Goal: Task Accomplishment & Management: Manage account settings

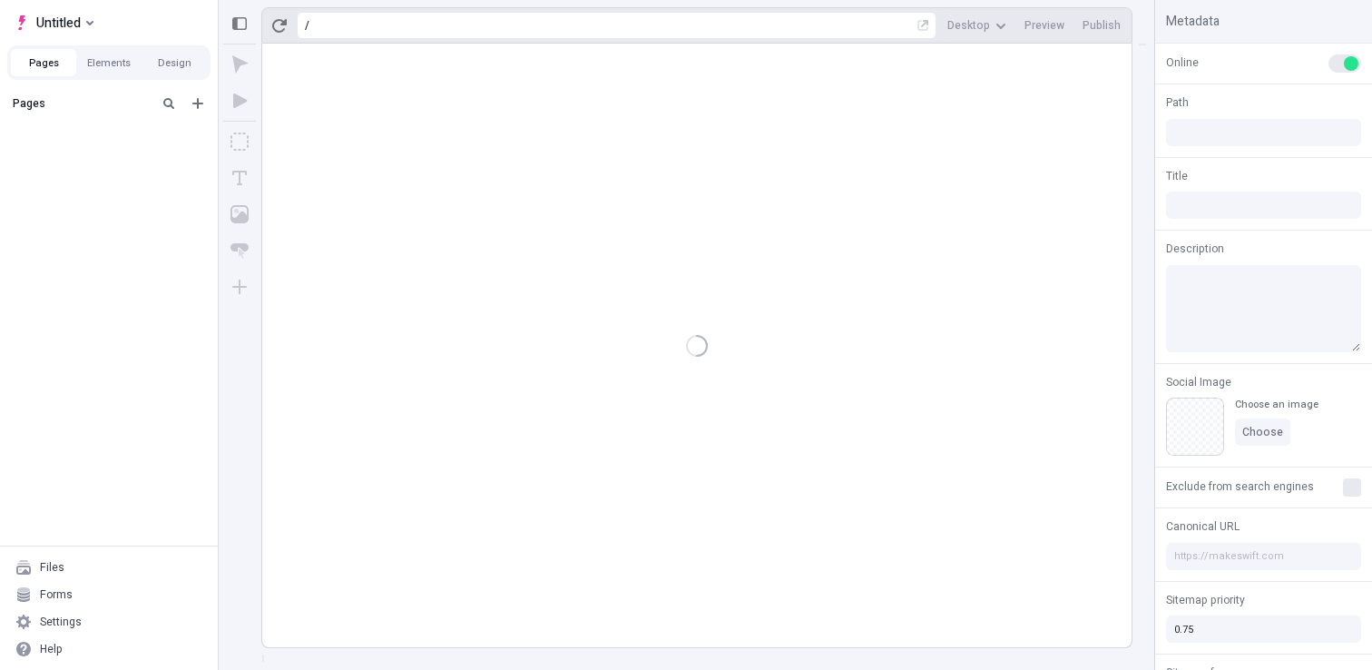
type input "/page"
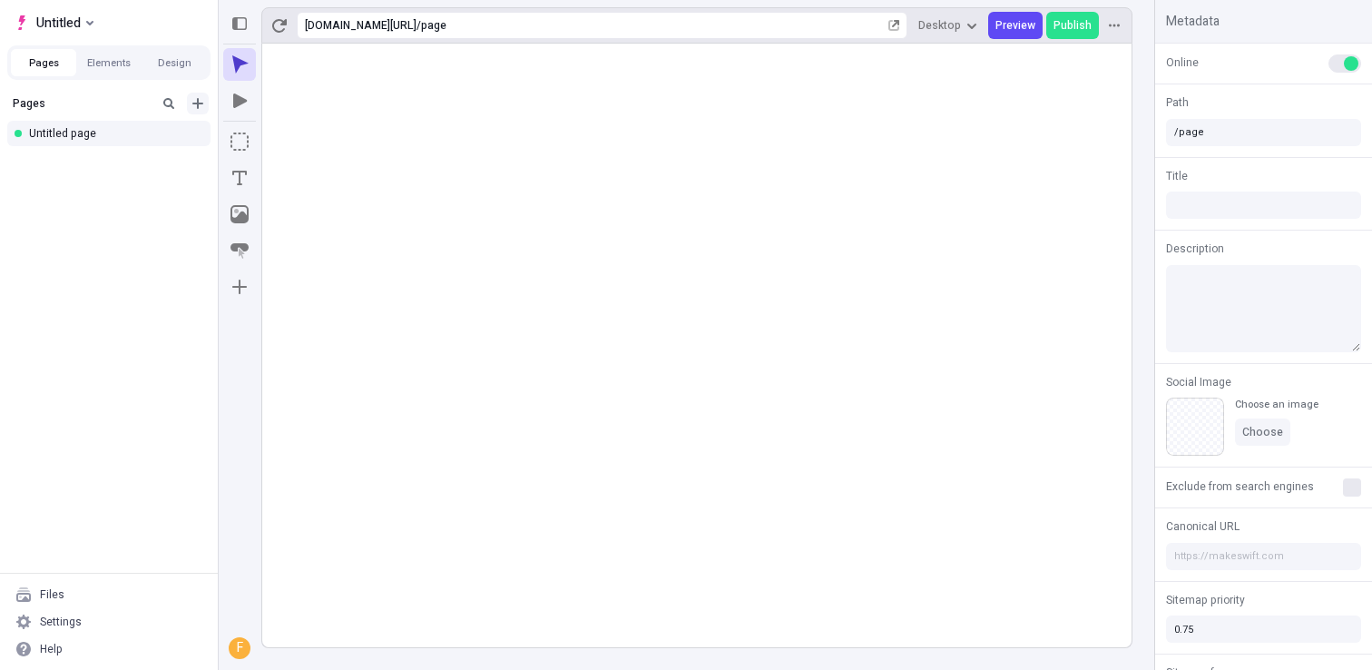
click at [195, 107] on icon "Add new" at bounding box center [198, 103] width 15 height 15
click at [65, 614] on div "Settings" at bounding box center [108, 621] width 203 height 27
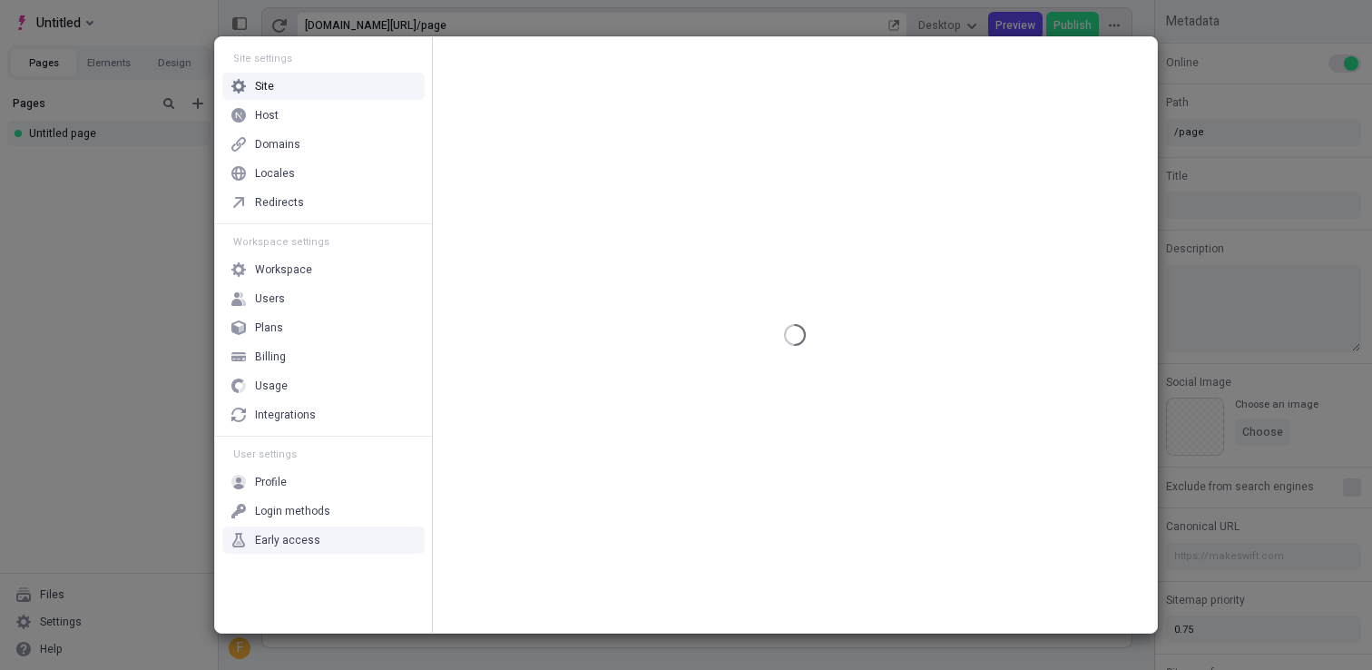
click at [309, 539] on div "Early access" at bounding box center [287, 540] width 65 height 15
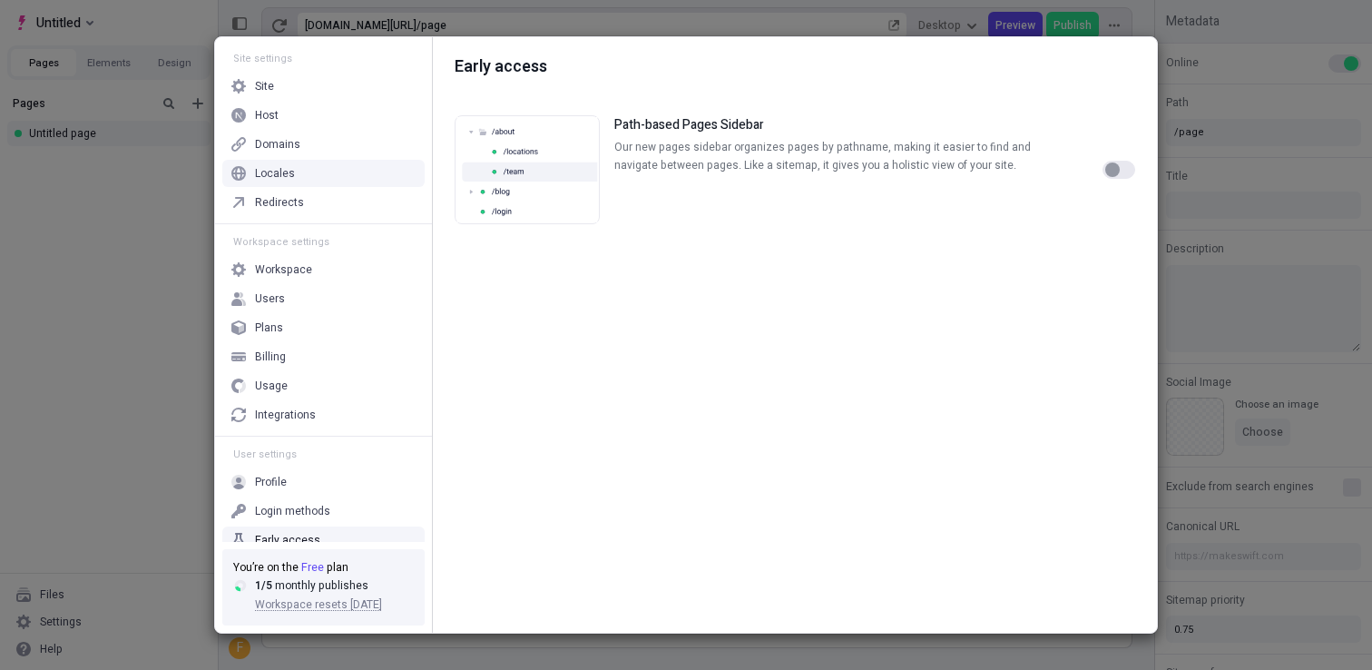
click at [899, 222] on div "Path-based Pages Sidebar Our new pages sidebar organizes pages by pathname, mak…" at bounding box center [764, 169] width 619 height 109
click at [119, 203] on div "Site settings Site Host Domains Locales Redirects Workspace settings Workspace …" at bounding box center [686, 335] width 1372 height 670
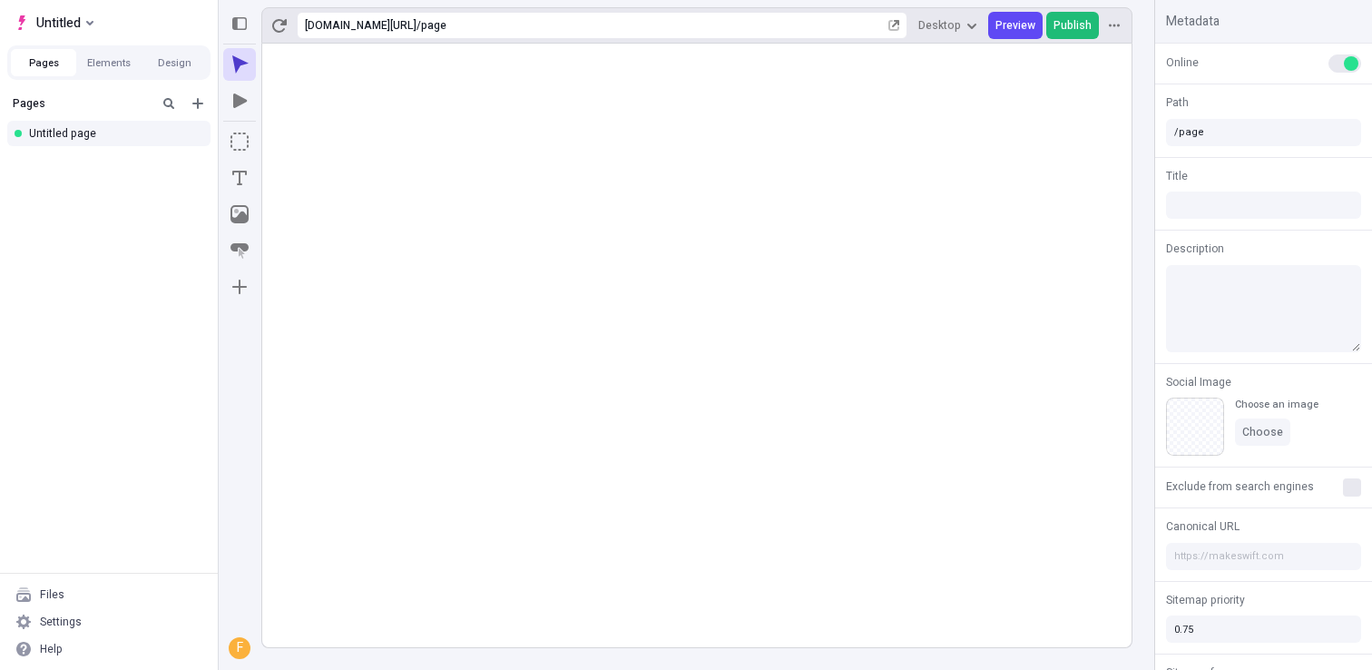
click at [1084, 18] on span "Publish" at bounding box center [1073, 25] width 38 height 15
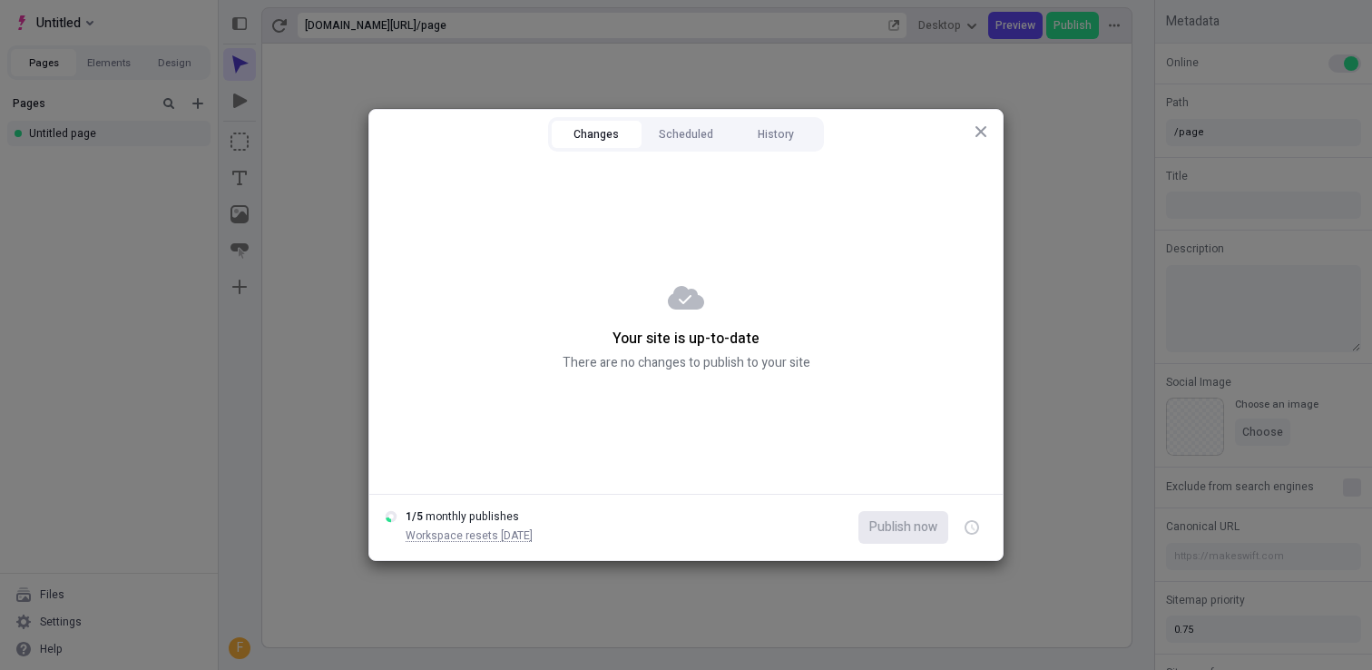
click at [979, 131] on icon "button" at bounding box center [981, 131] width 11 height 11
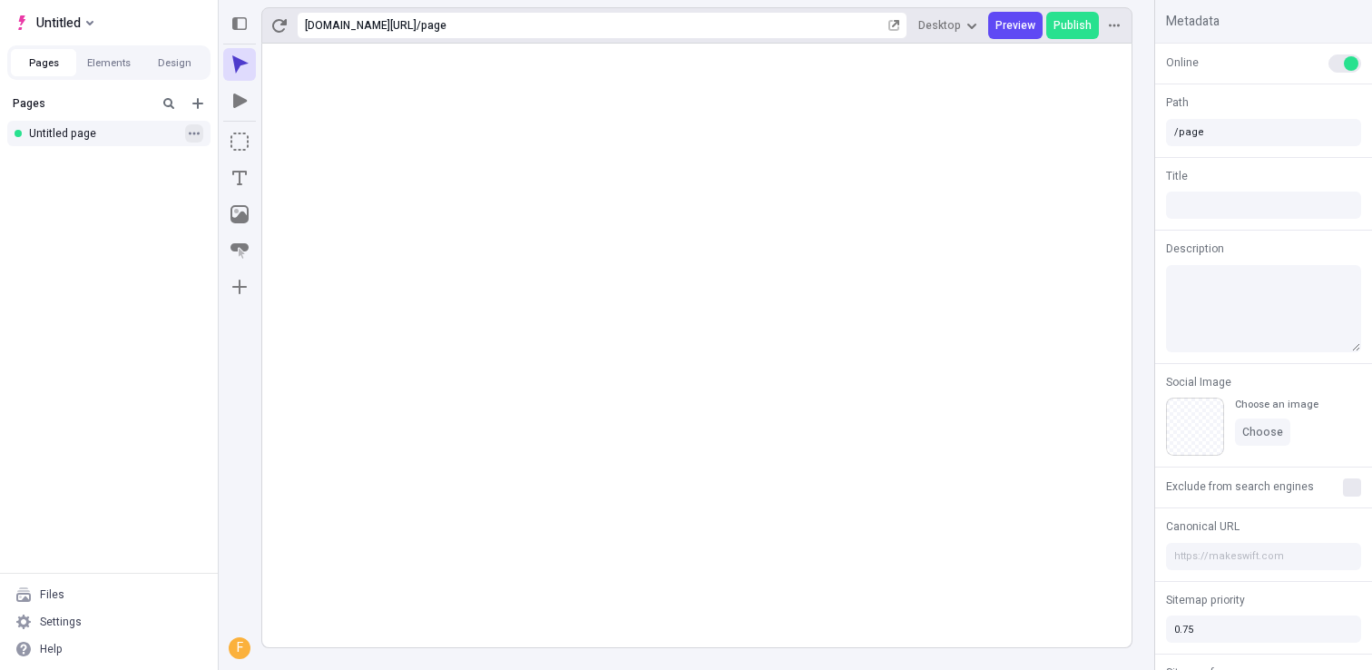
click at [189, 136] on icon "button" at bounding box center [194, 133] width 11 height 11
click at [189, 97] on button "Add new" at bounding box center [198, 104] width 22 height 22
click at [84, 96] on div "Pages" at bounding box center [82, 103] width 138 height 15
click at [1079, 23] on span "Publish" at bounding box center [1073, 25] width 38 height 15
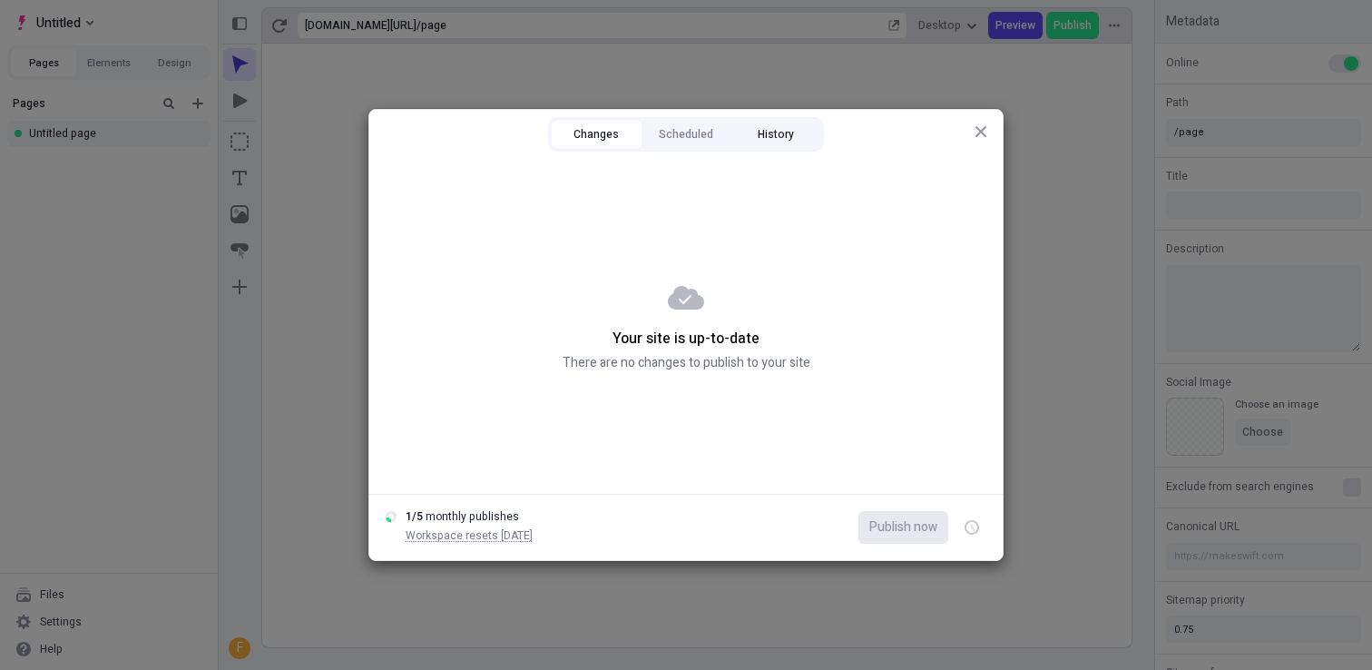
click at [772, 141] on button "History" at bounding box center [776, 134] width 90 height 27
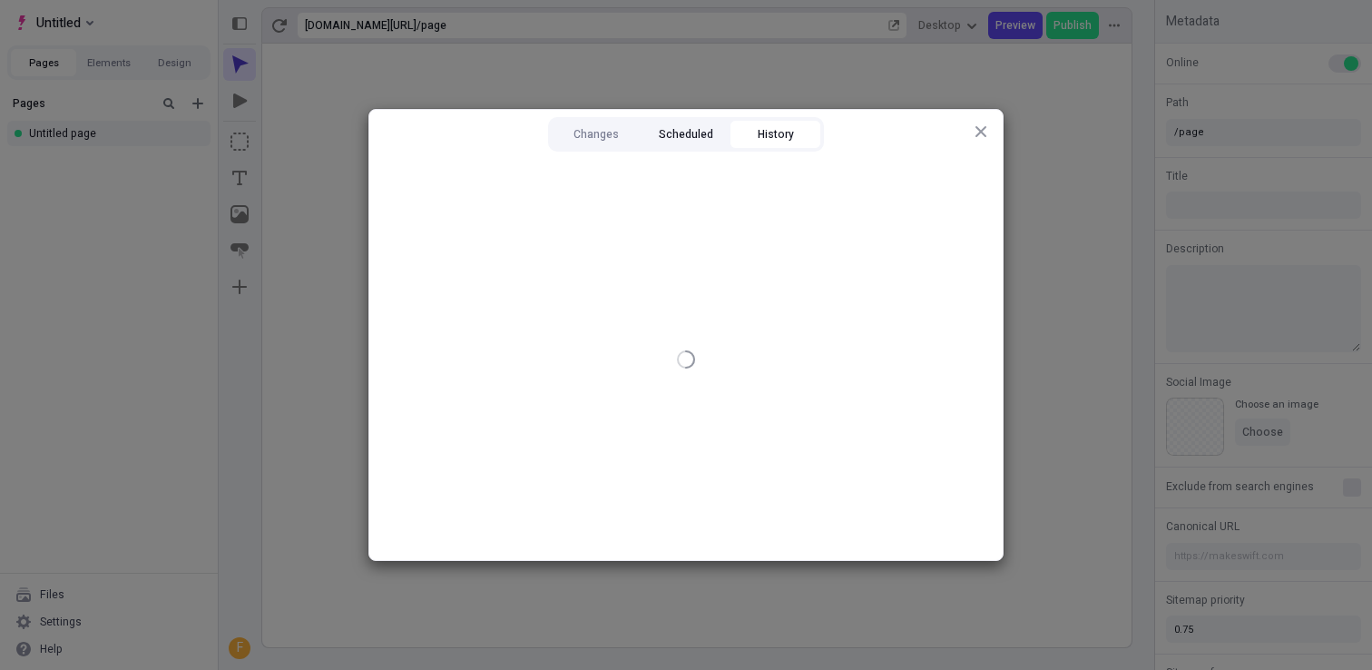
click at [684, 141] on button "Scheduled" at bounding box center [687, 134] width 90 height 27
click at [585, 140] on button "Changes" at bounding box center [597, 134] width 90 height 27
click at [669, 135] on button "Scheduled" at bounding box center [687, 134] width 90 height 27
click at [762, 133] on button "History" at bounding box center [776, 134] width 90 height 27
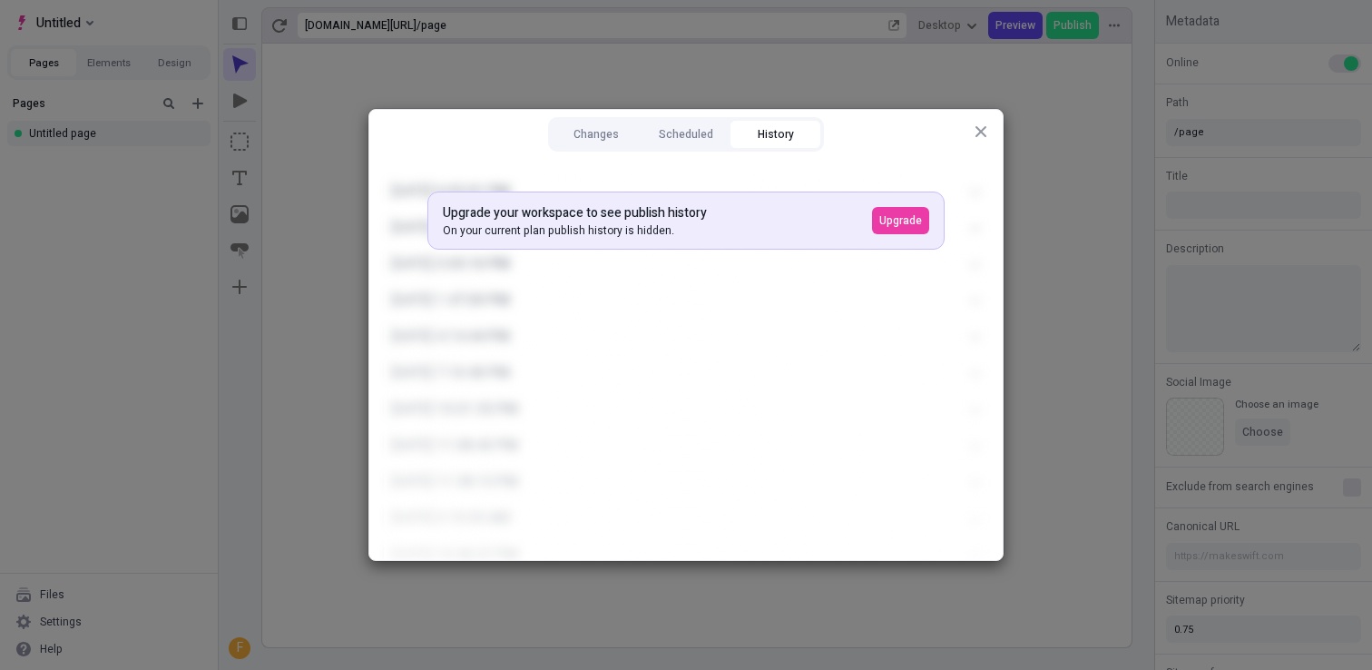
click at [979, 129] on icon "button" at bounding box center [981, 131] width 11 height 11
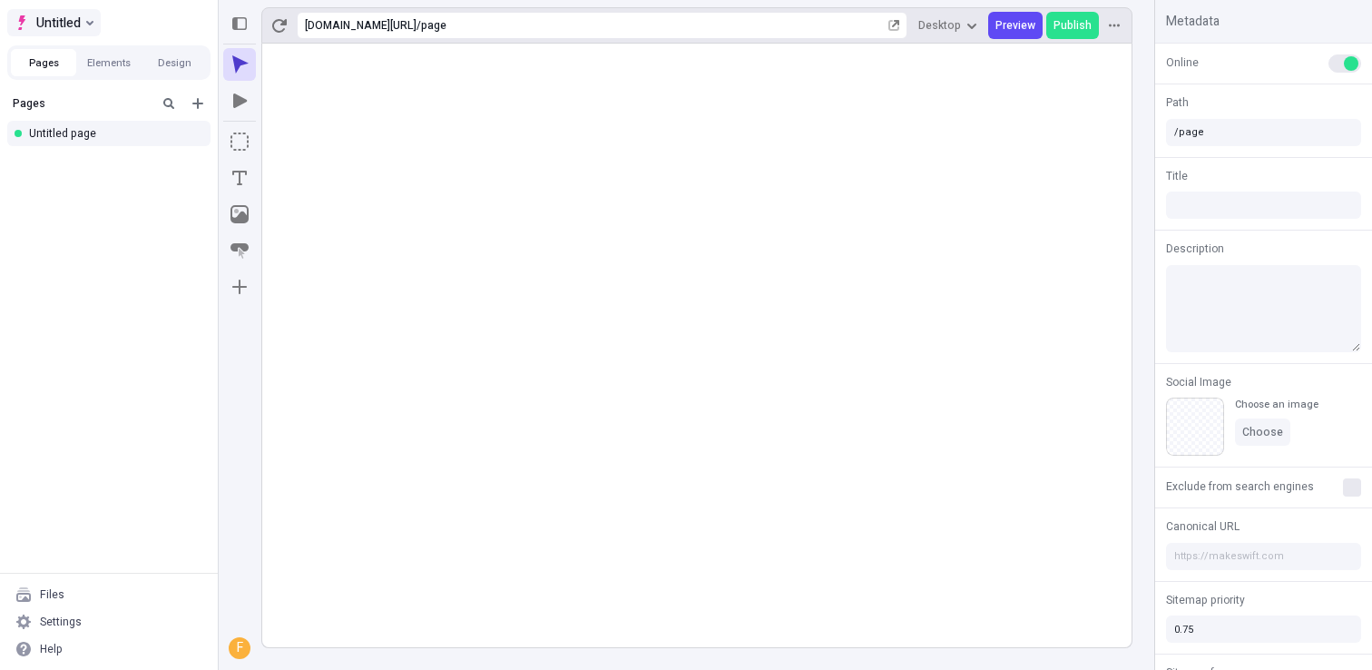
click at [59, 18] on span "Untitled" at bounding box center [58, 23] width 44 height 22
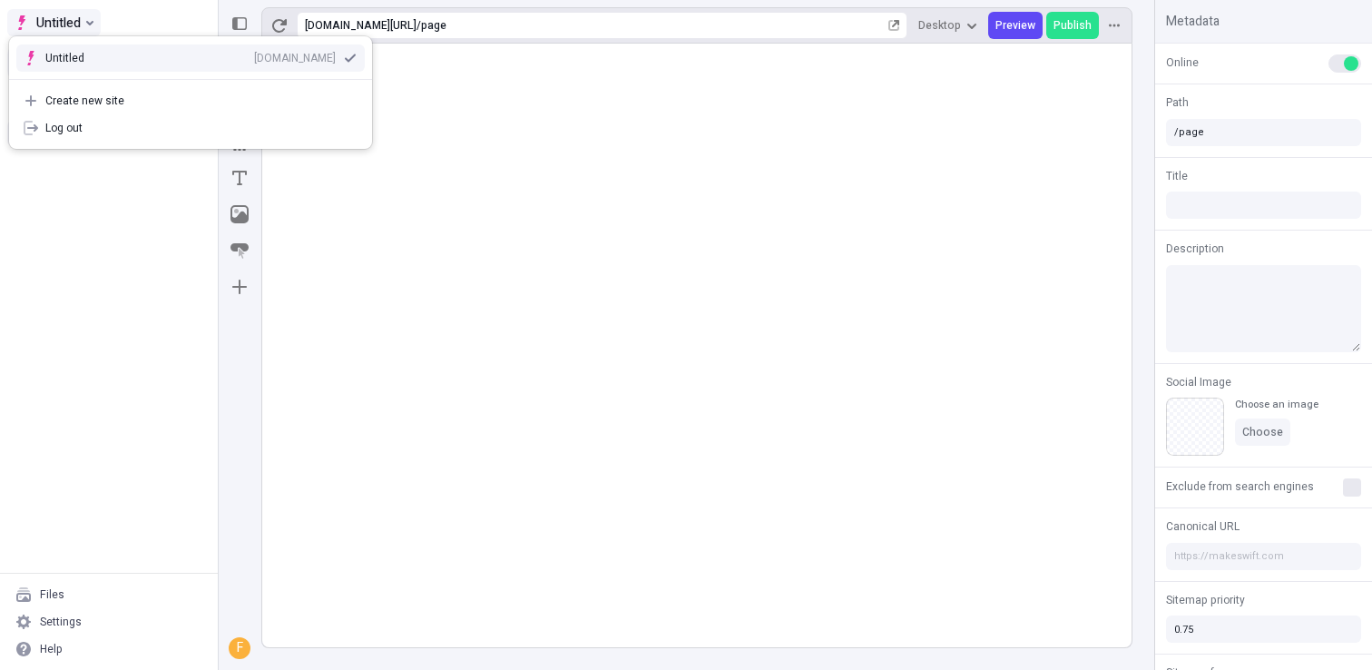
click at [64, 11] on button "Untitled" at bounding box center [53, 22] width 93 height 27
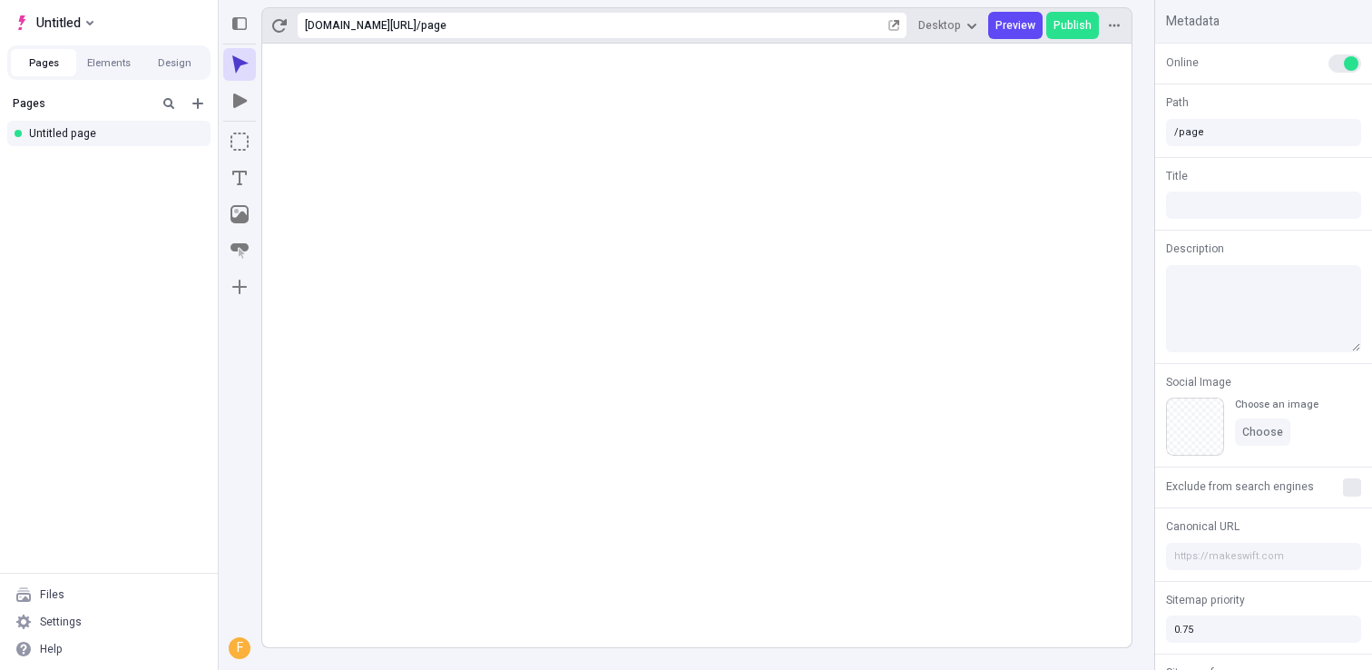
click at [548, 212] on rect at bounding box center [697, 346] width 870 height 604
click at [58, 624] on div "Settings" at bounding box center [61, 621] width 42 height 15
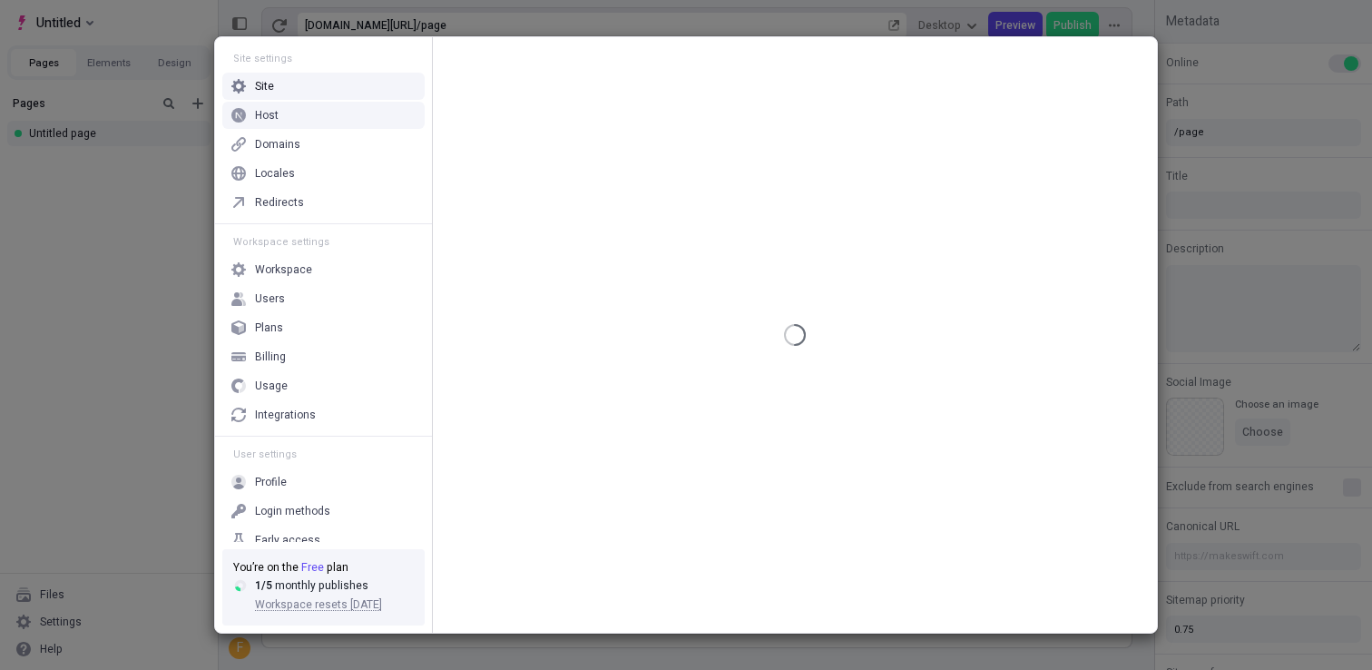
click at [303, 111] on div "Host" at bounding box center [323, 115] width 202 height 27
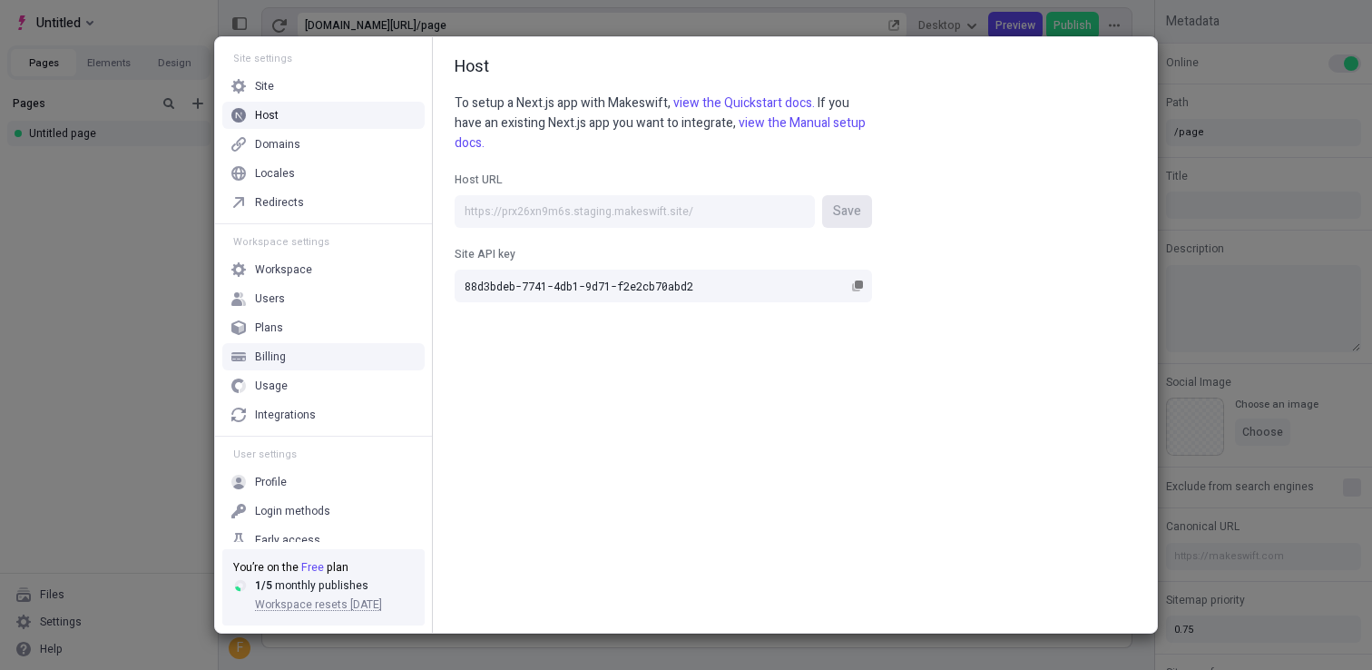
click at [301, 352] on div "Billing" at bounding box center [323, 356] width 202 height 27
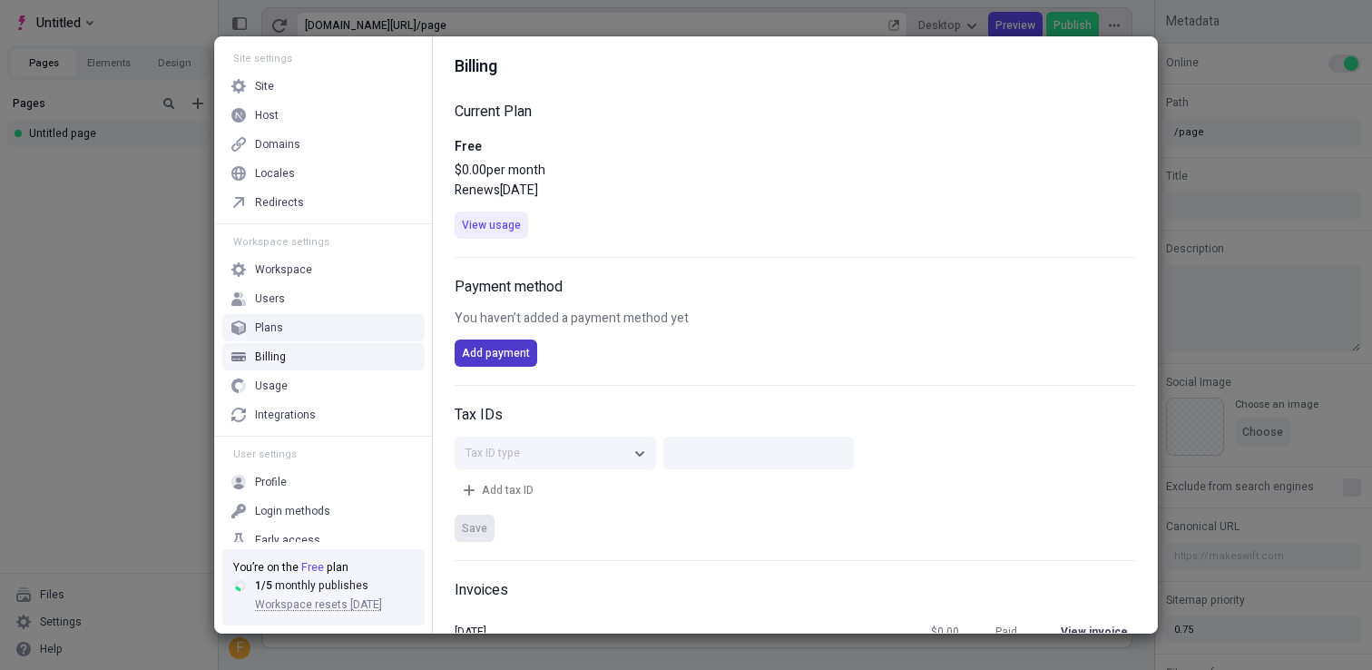
click at [503, 351] on span "Add payment" at bounding box center [496, 353] width 68 height 15
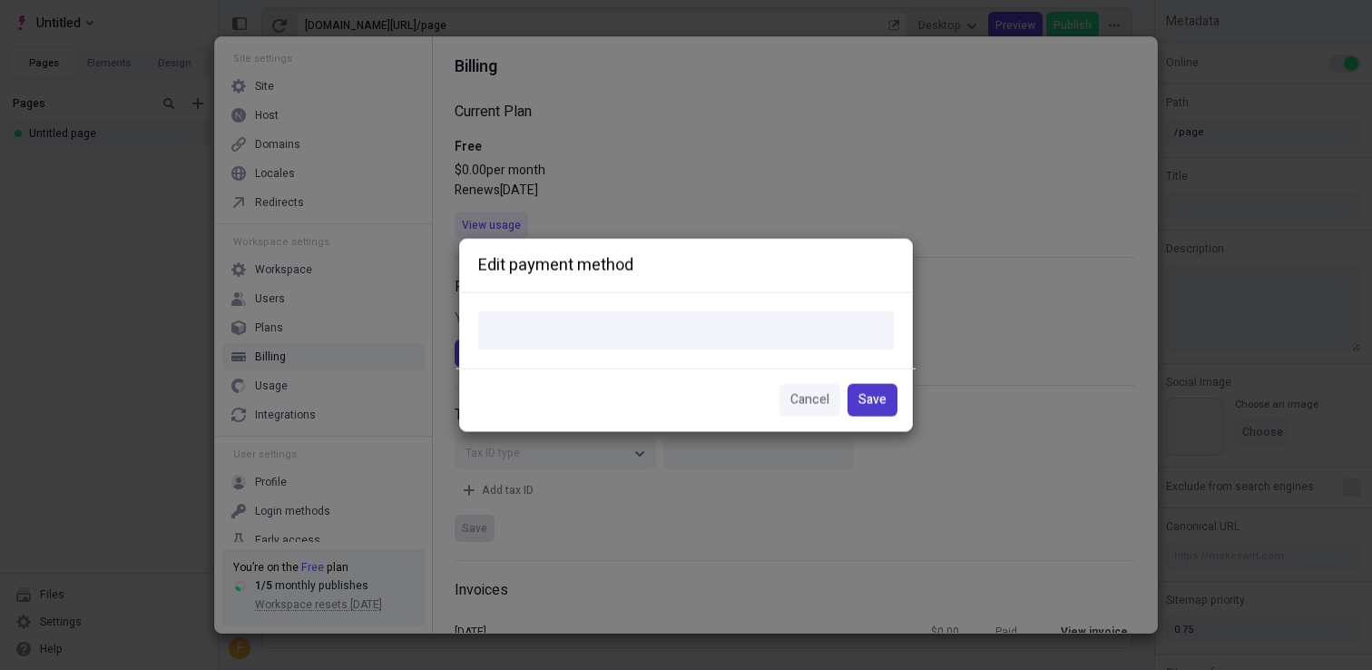
click at [887, 405] on button "Save" at bounding box center [873, 399] width 50 height 33
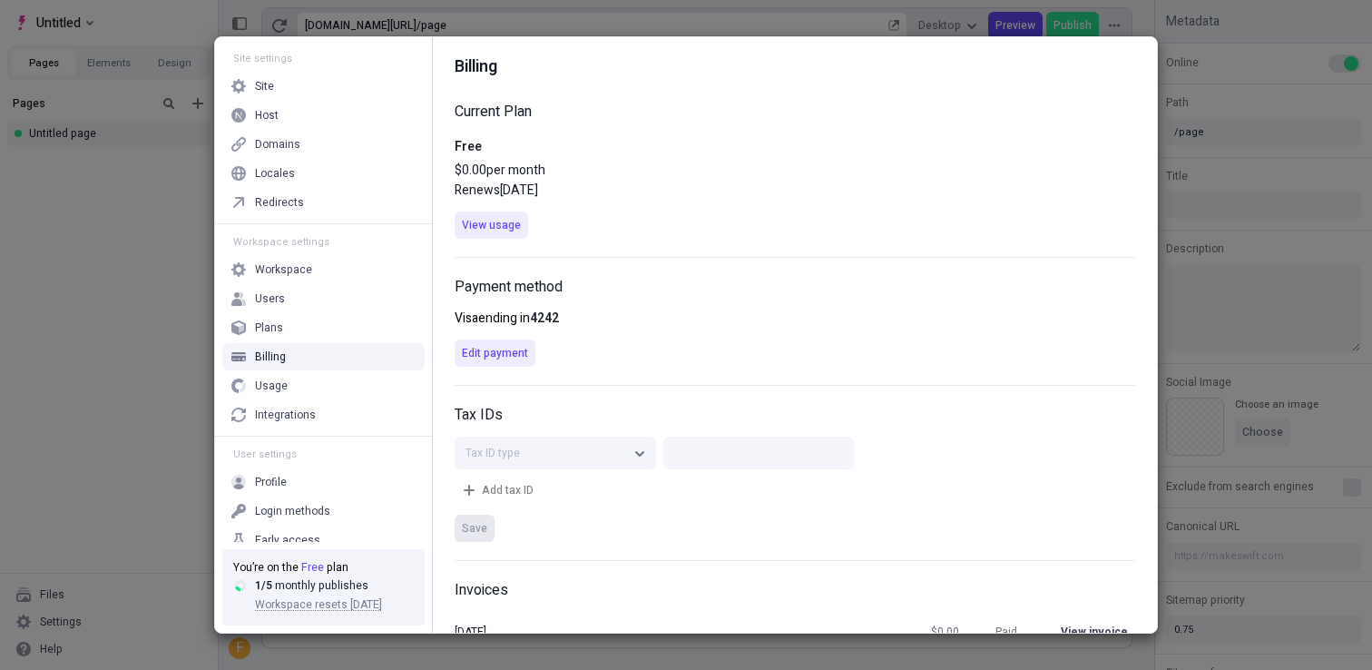
scroll to position [55, 0]
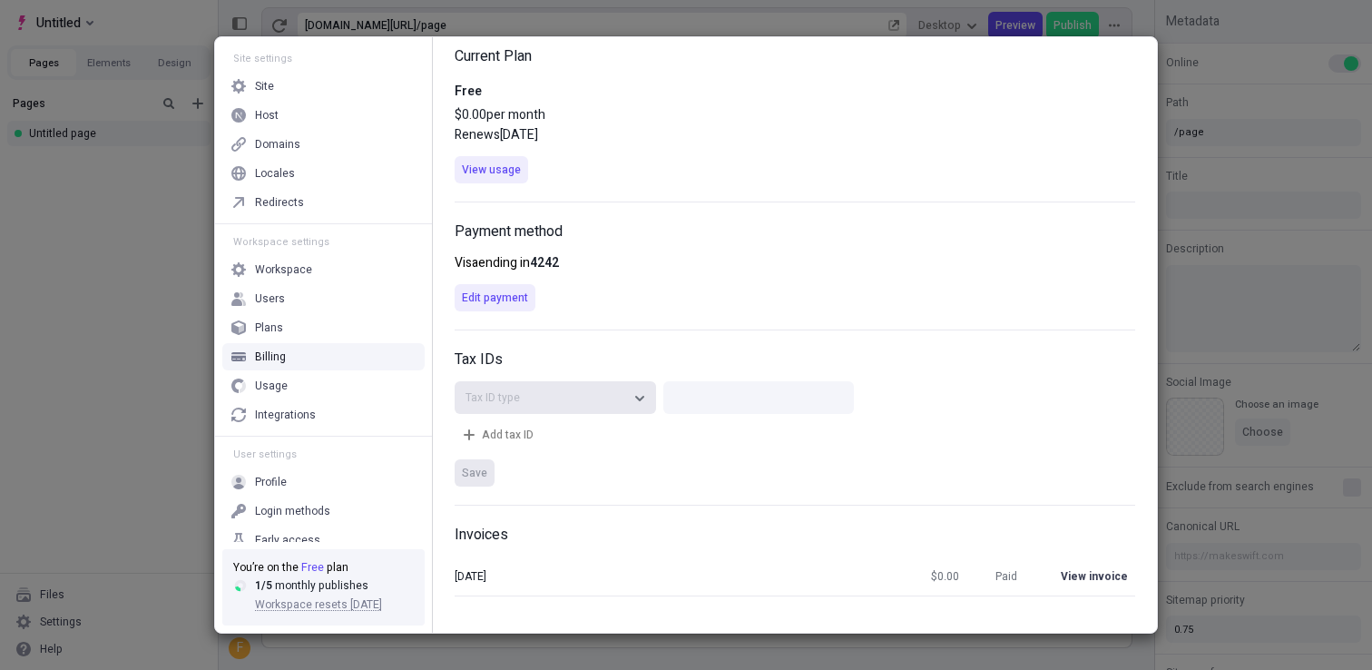
click at [550, 395] on div "Tax ID type" at bounding box center [547, 397] width 162 height 15
click at [647, 311] on div "Payment method Visa ending in 4242 Edit payment" at bounding box center [795, 266] width 681 height 128
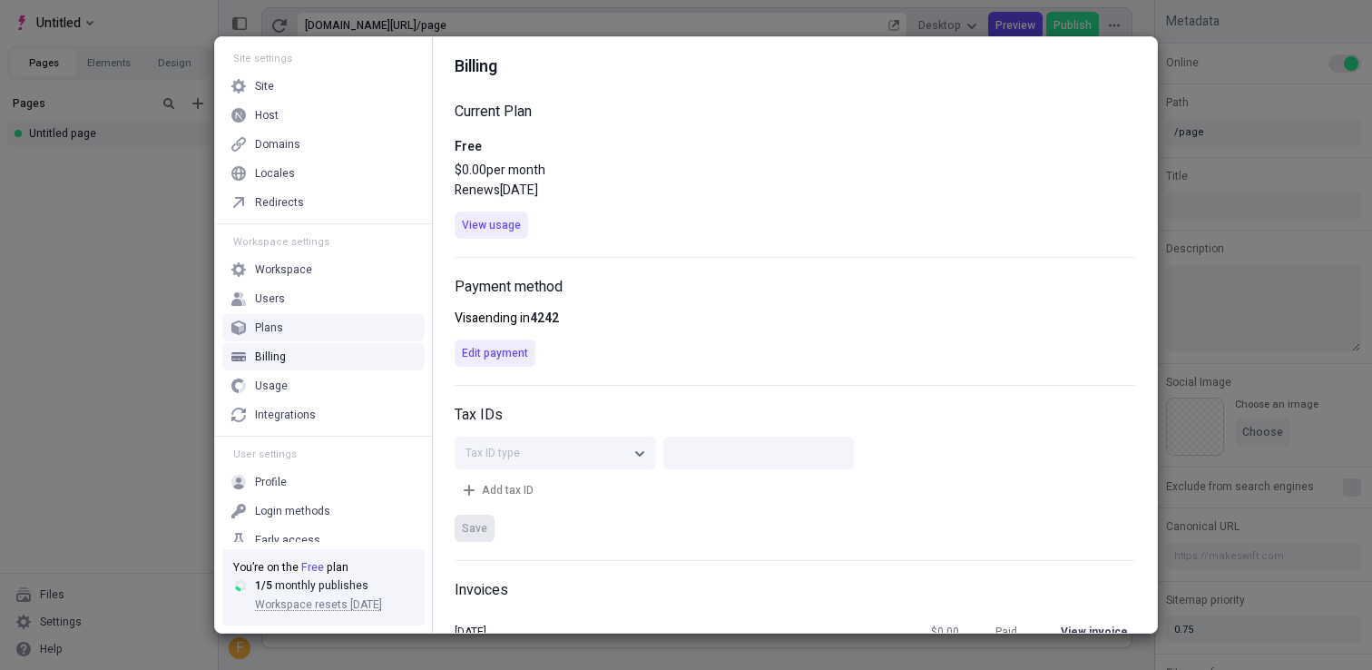
click at [297, 327] on div "Plans" at bounding box center [323, 327] width 202 height 27
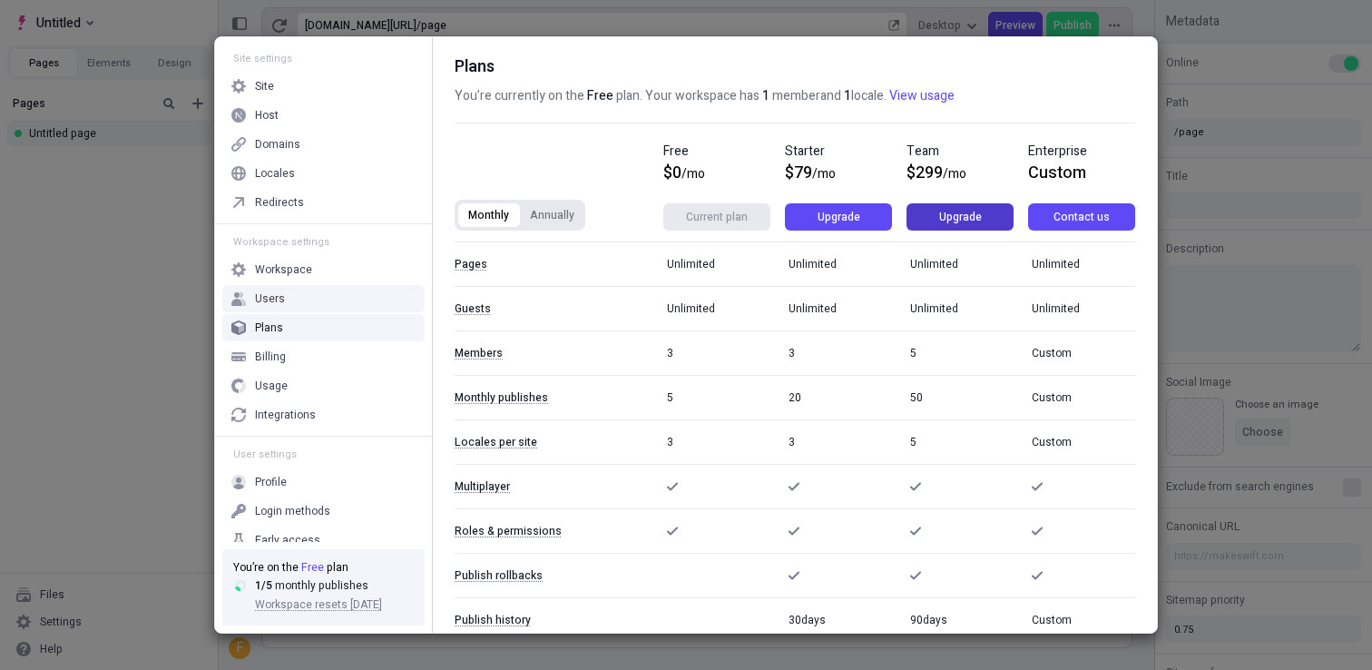
scroll to position [44, 0]
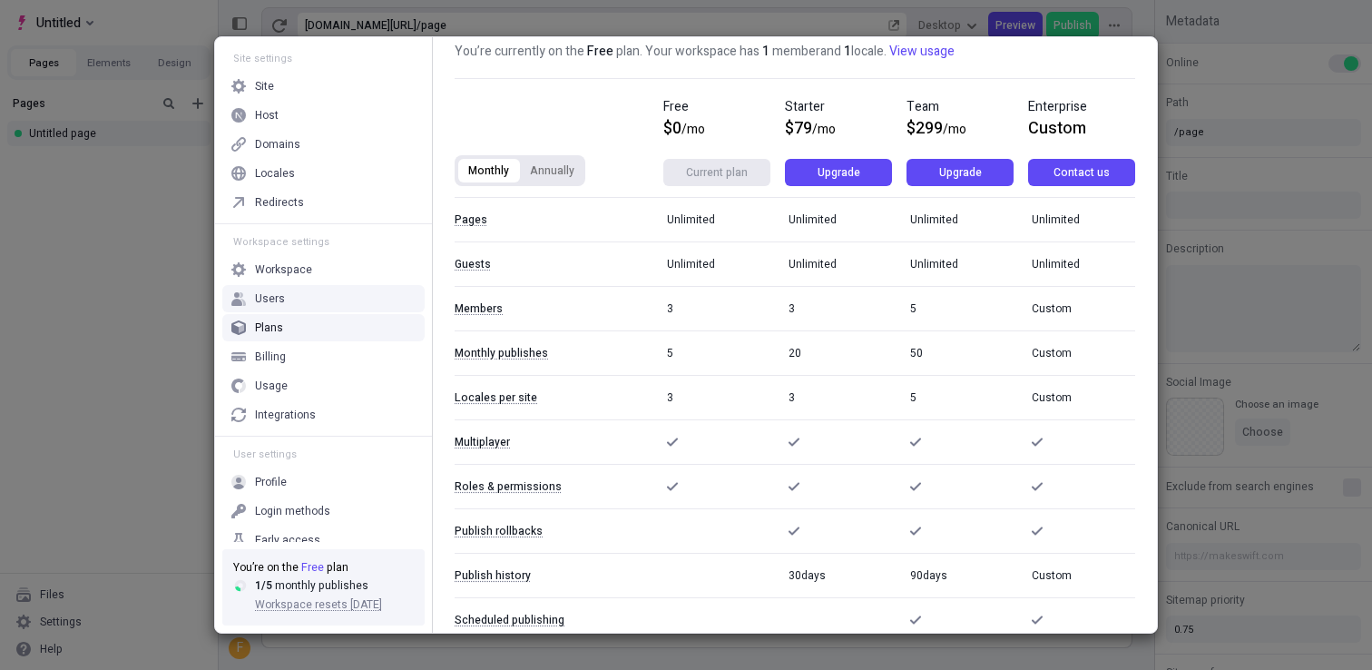
click at [552, 176] on button "Annually" at bounding box center [552, 170] width 64 height 27
click at [980, 176] on span "Upgrade" at bounding box center [960, 172] width 43 height 15
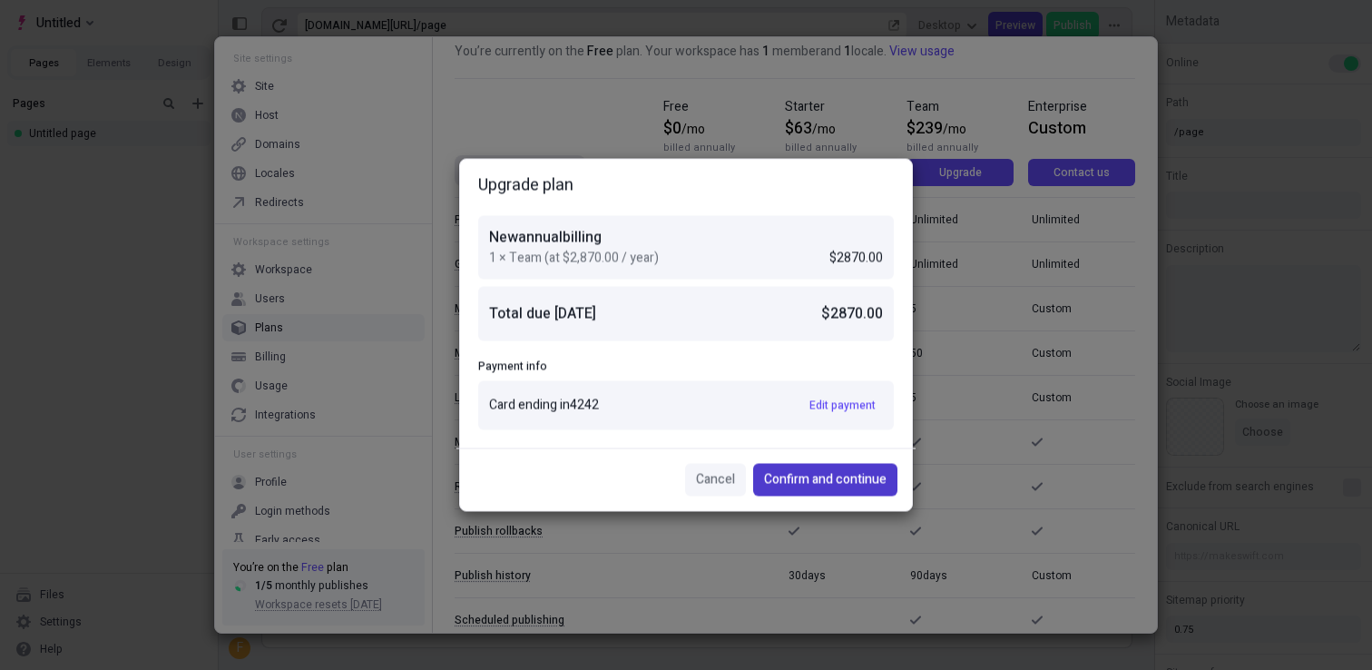
click at [852, 481] on span "Confirm and continue" at bounding box center [825, 480] width 123 height 20
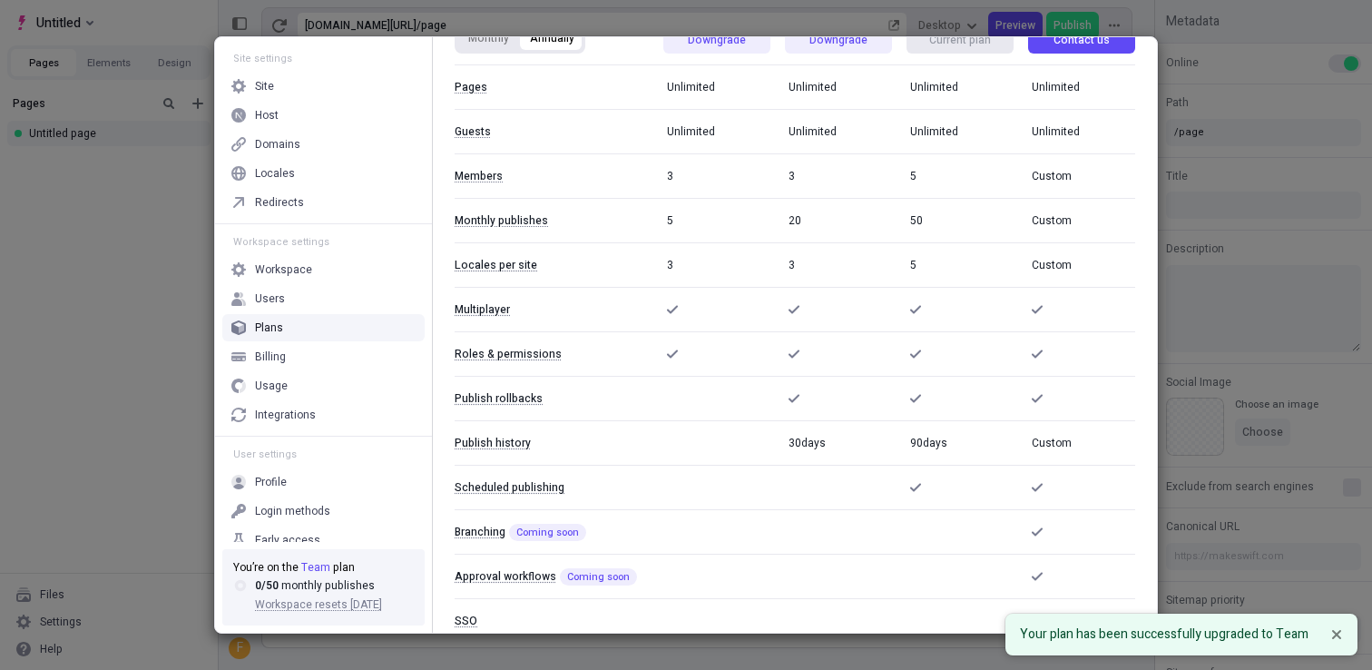
scroll to position [0, 0]
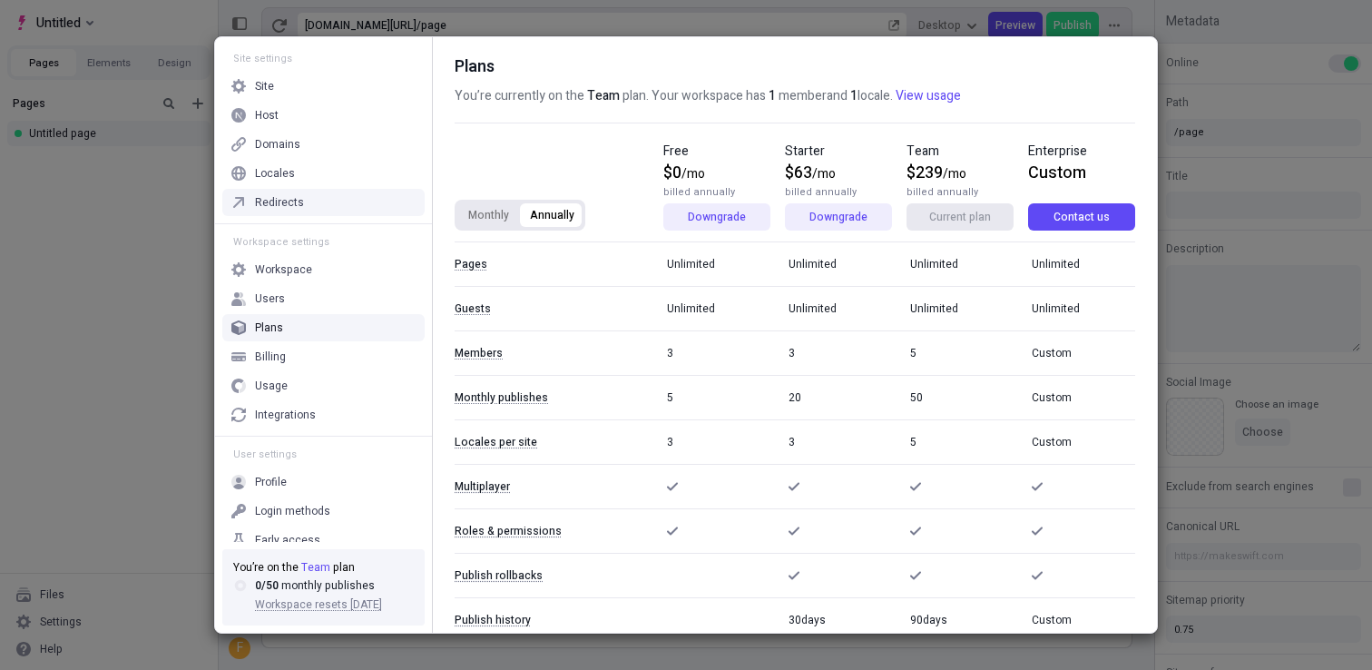
click at [111, 279] on div "Site settings Site Host Domains Locales Redirects Workspace settings Workspace …" at bounding box center [686, 335] width 1372 height 670
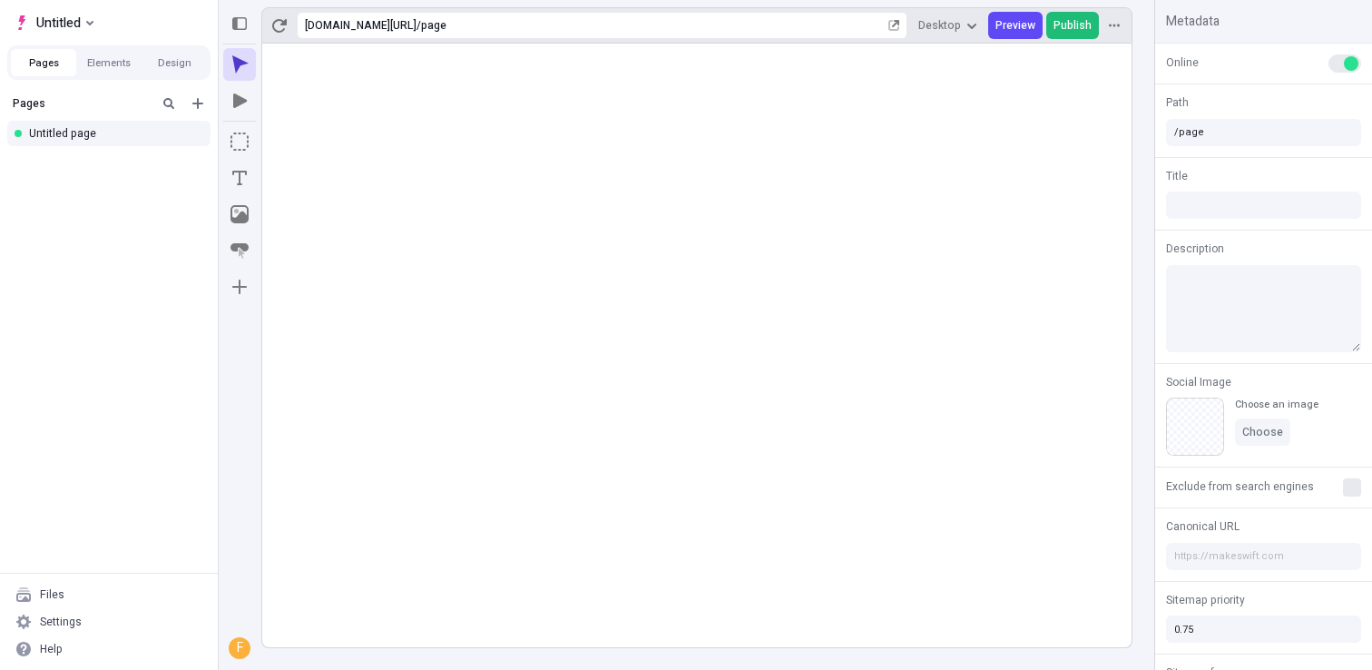
click at [1054, 22] on button "Publish" at bounding box center [1073, 25] width 53 height 27
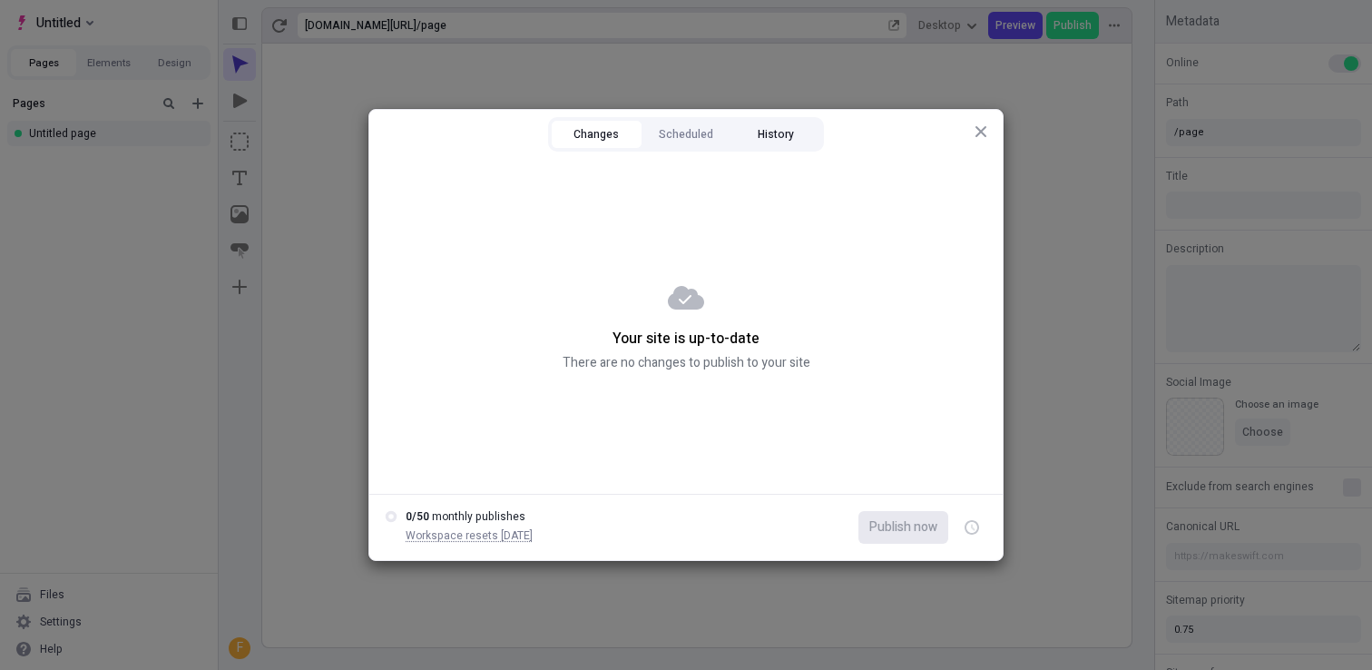
click at [775, 136] on button "History" at bounding box center [776, 134] width 90 height 27
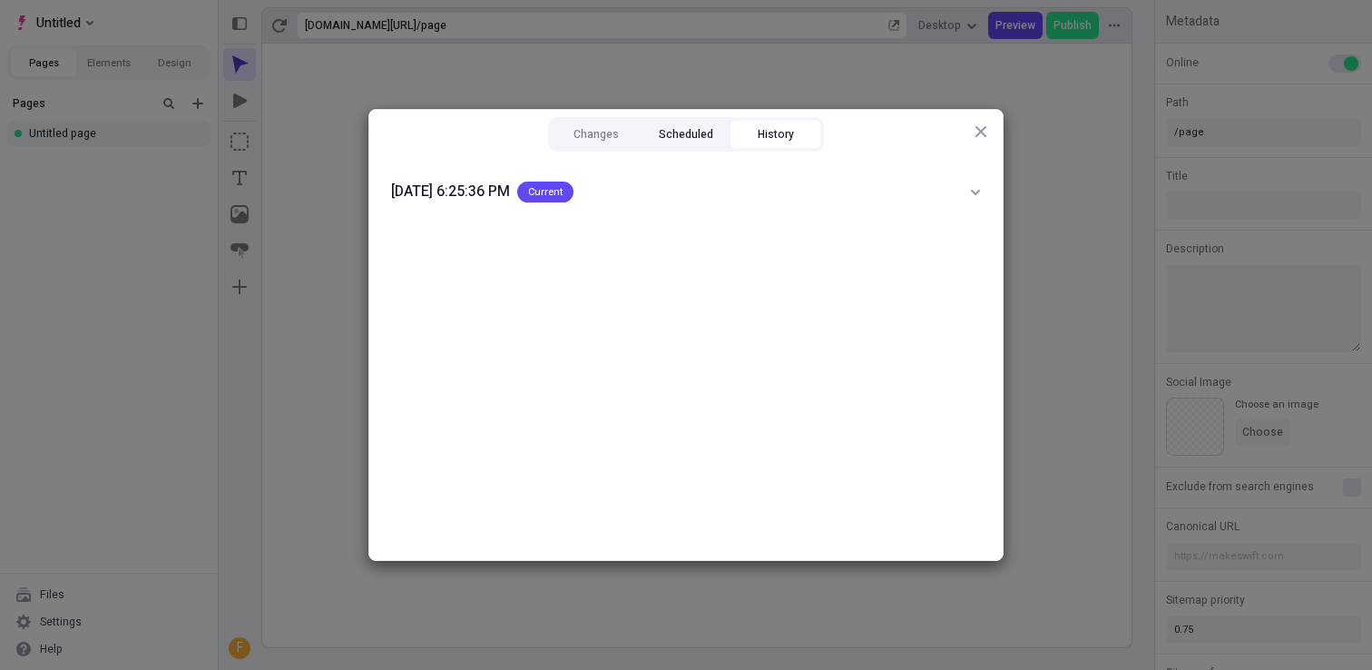
click at [685, 143] on button "Scheduled" at bounding box center [687, 134] width 90 height 27
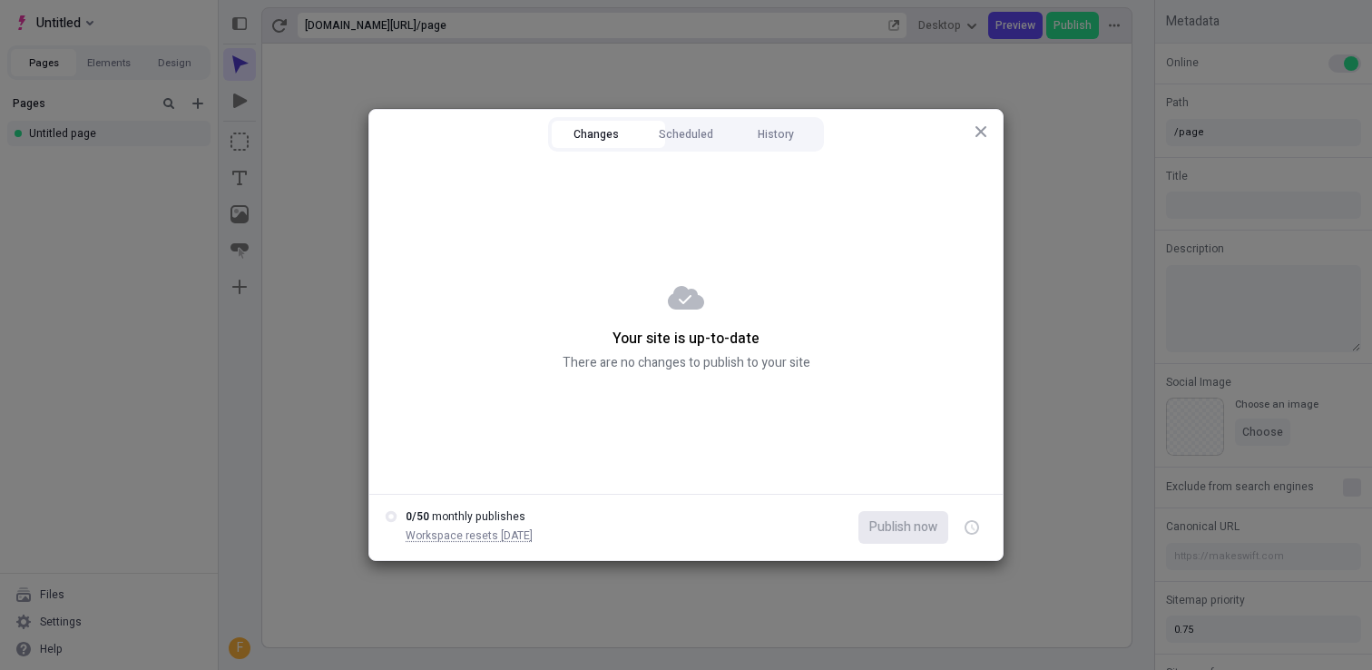
click at [609, 138] on button "Changes" at bounding box center [597, 134] width 90 height 27
click at [660, 134] on button "Scheduled" at bounding box center [687, 134] width 90 height 27
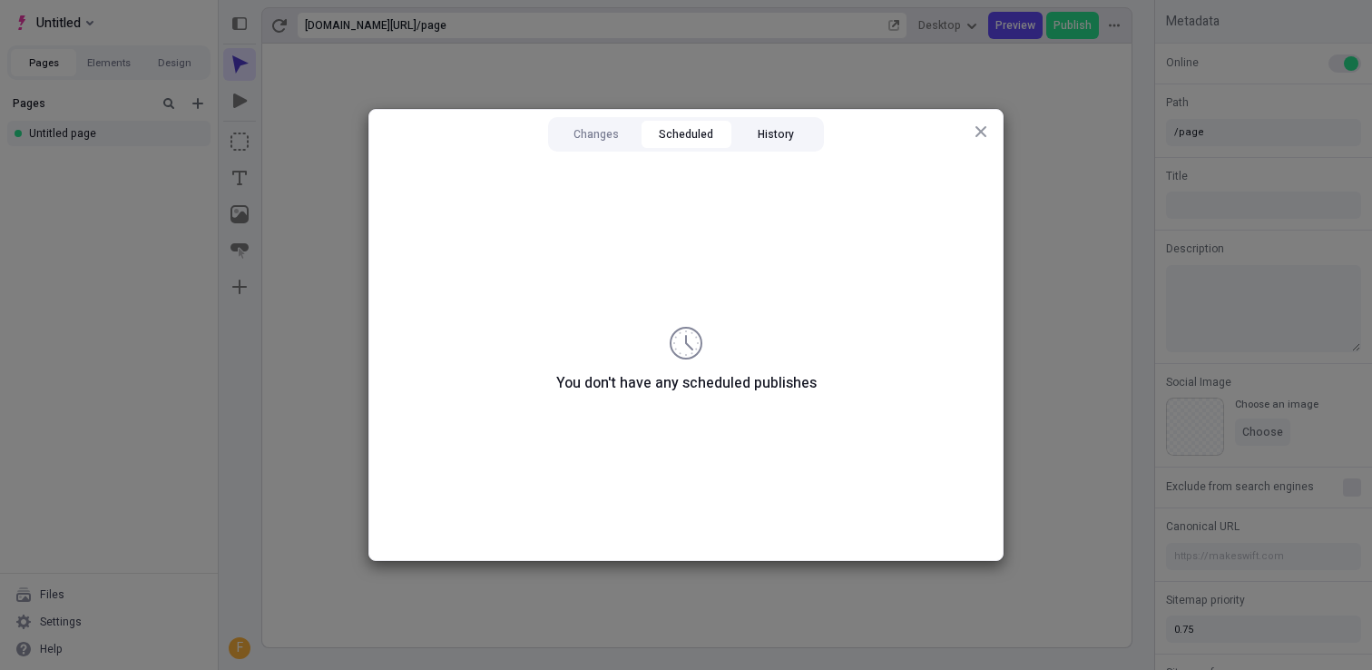
click at [770, 132] on button "History" at bounding box center [776, 134] width 90 height 27
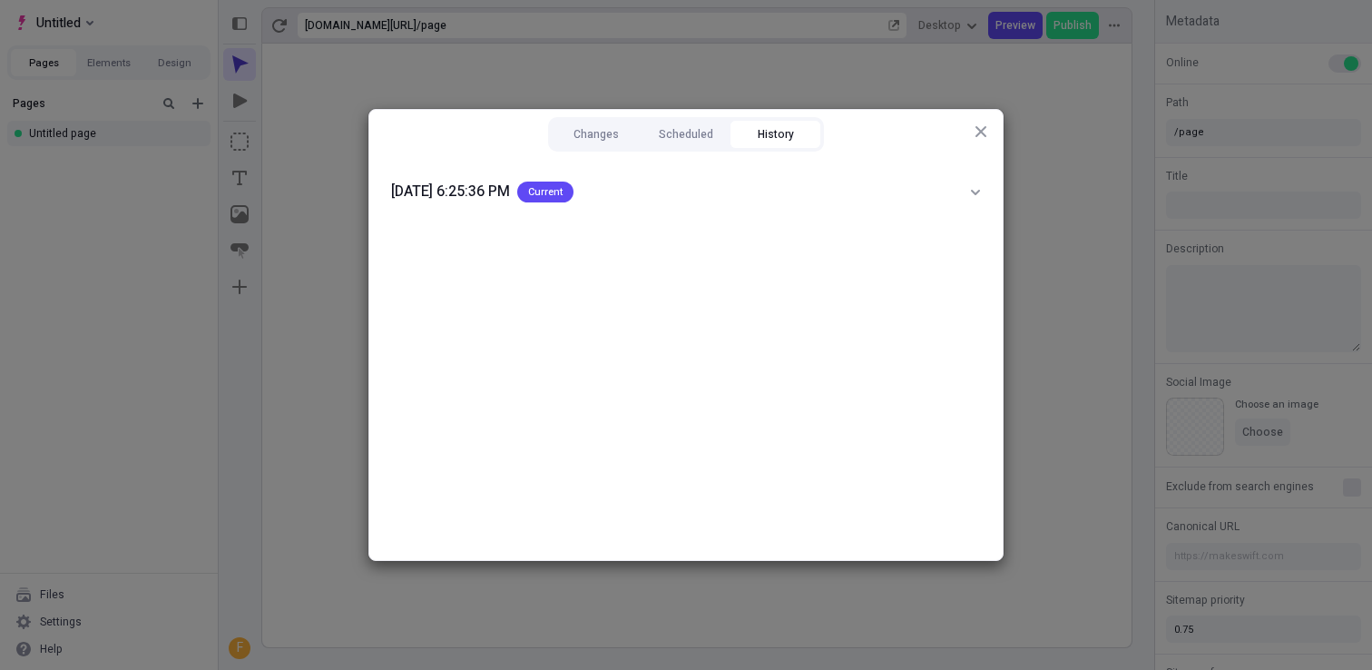
click at [977, 135] on icon "button" at bounding box center [981, 131] width 11 height 11
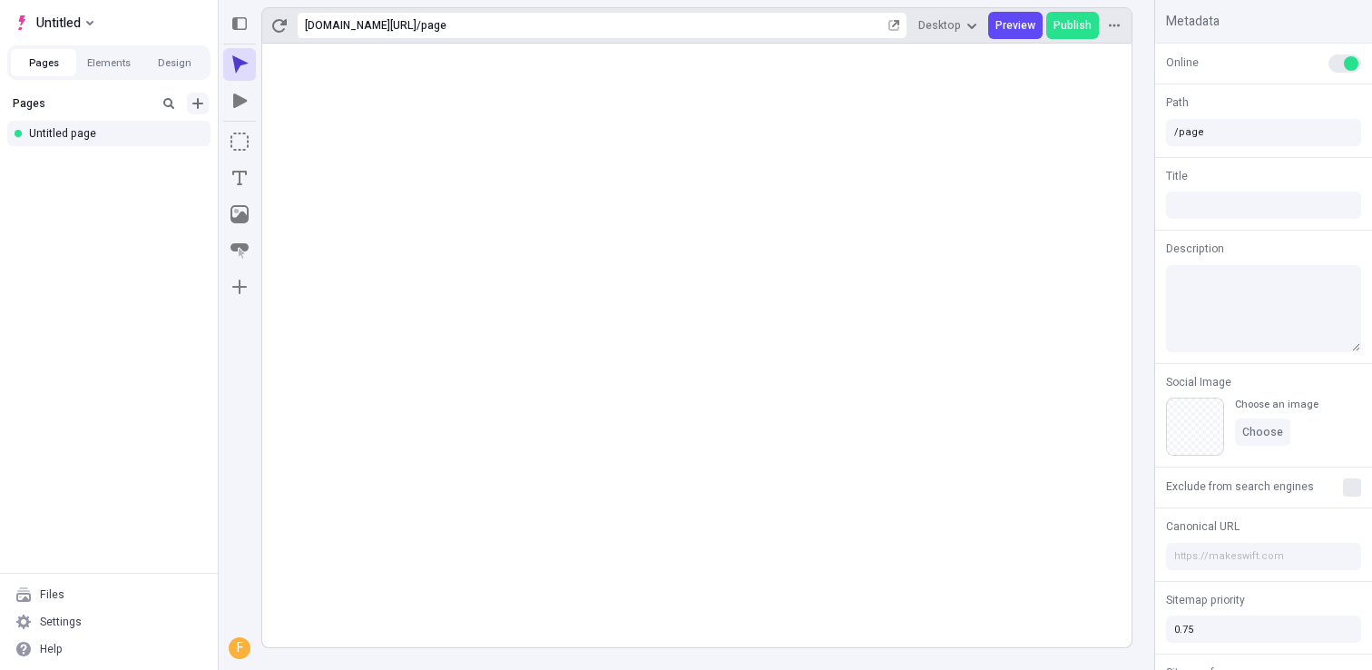
click at [199, 103] on icon "Add new" at bounding box center [197, 103] width 11 height 11
click at [120, 238] on div "Pages Untitled page" at bounding box center [109, 330] width 218 height 486
click at [196, 109] on icon "Add new" at bounding box center [198, 103] width 15 height 15
type input "/page"
click at [165, 71] on button "Design" at bounding box center [174, 62] width 65 height 27
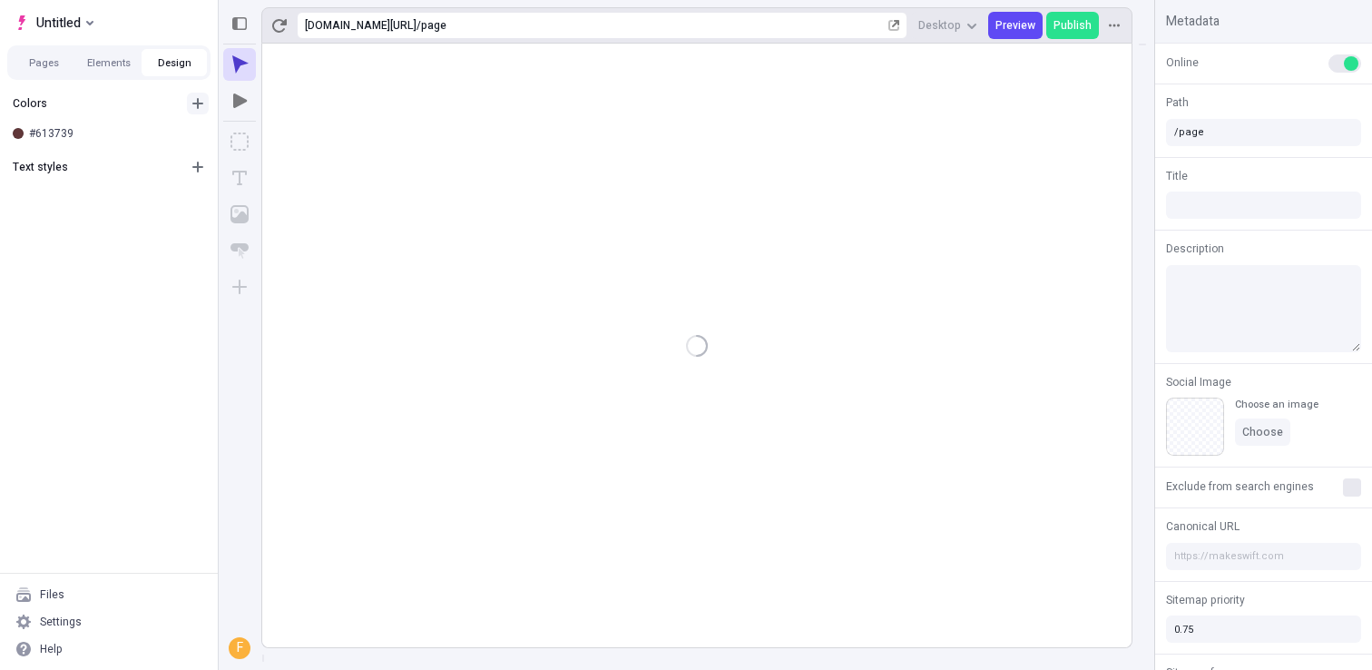
click at [194, 103] on icon "button" at bounding box center [197, 103] width 11 height 11
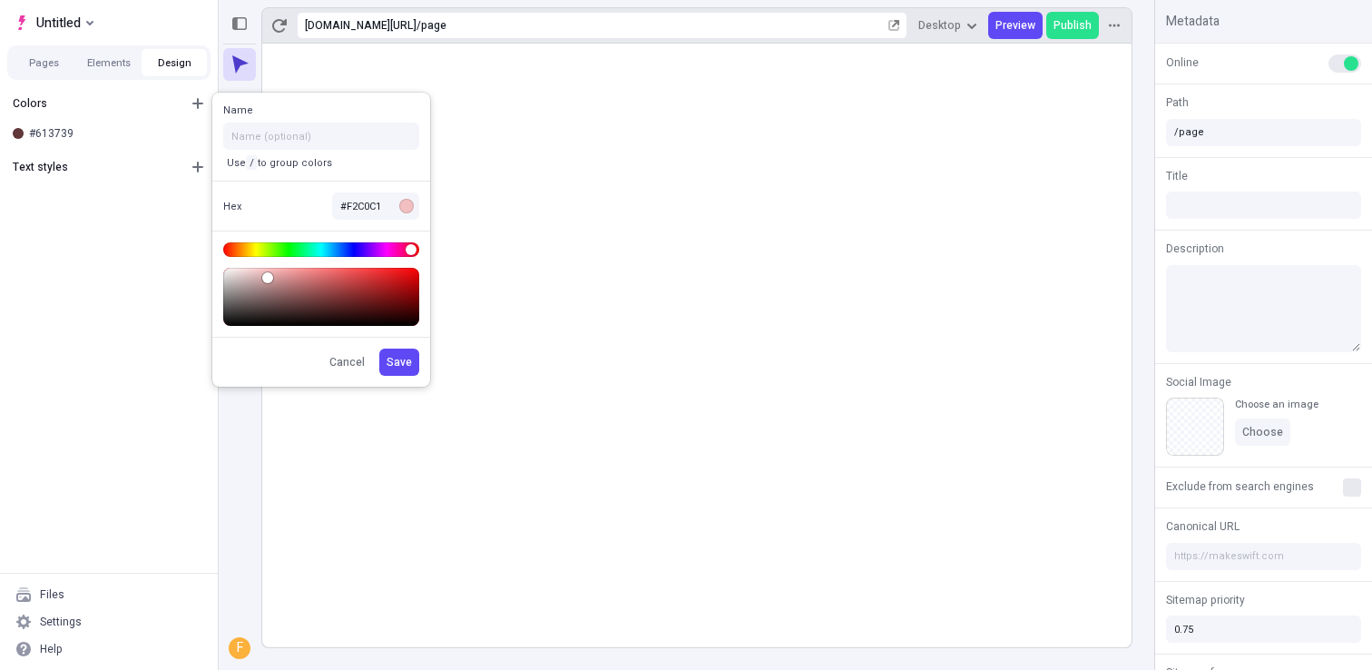
type input "#A1383A"
click at [349, 290] on body "Untitled Pages Elements Design Colors #613739 Text styles Files Settings Help h…" at bounding box center [686, 335] width 1372 height 670
click at [403, 355] on span "Save" at bounding box center [399, 362] width 25 height 15
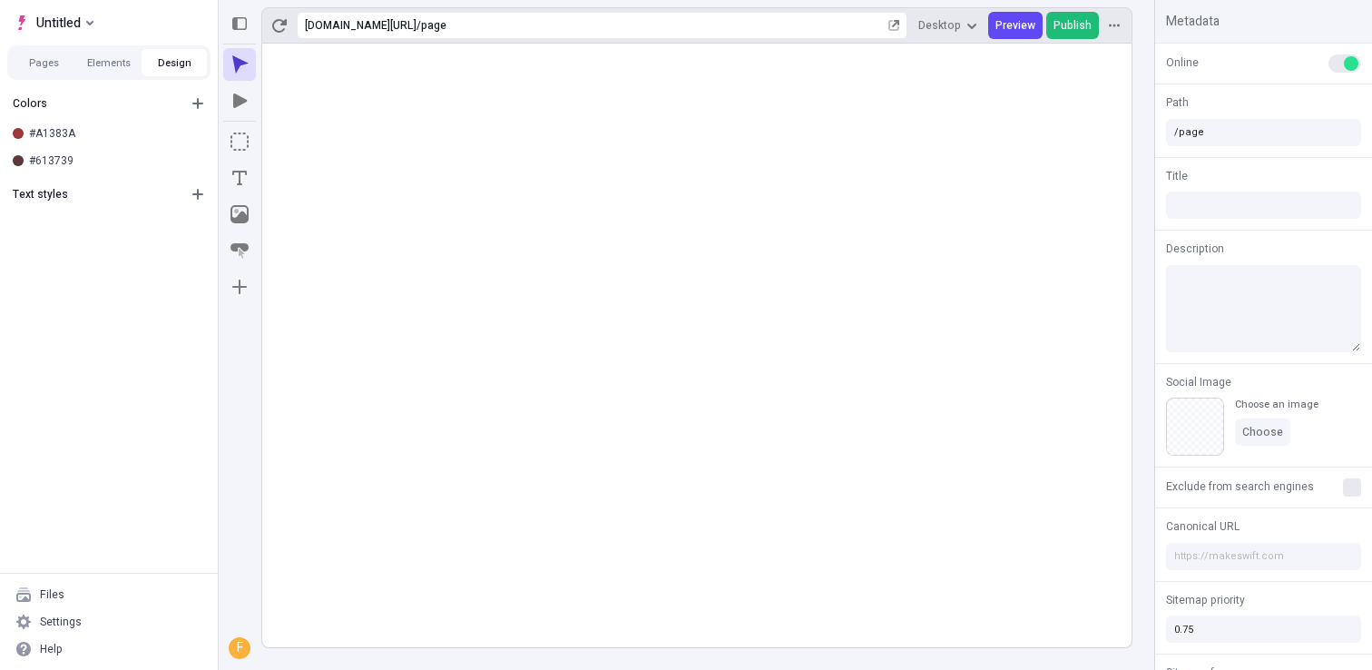
click at [1071, 21] on span "Publish" at bounding box center [1073, 25] width 38 height 15
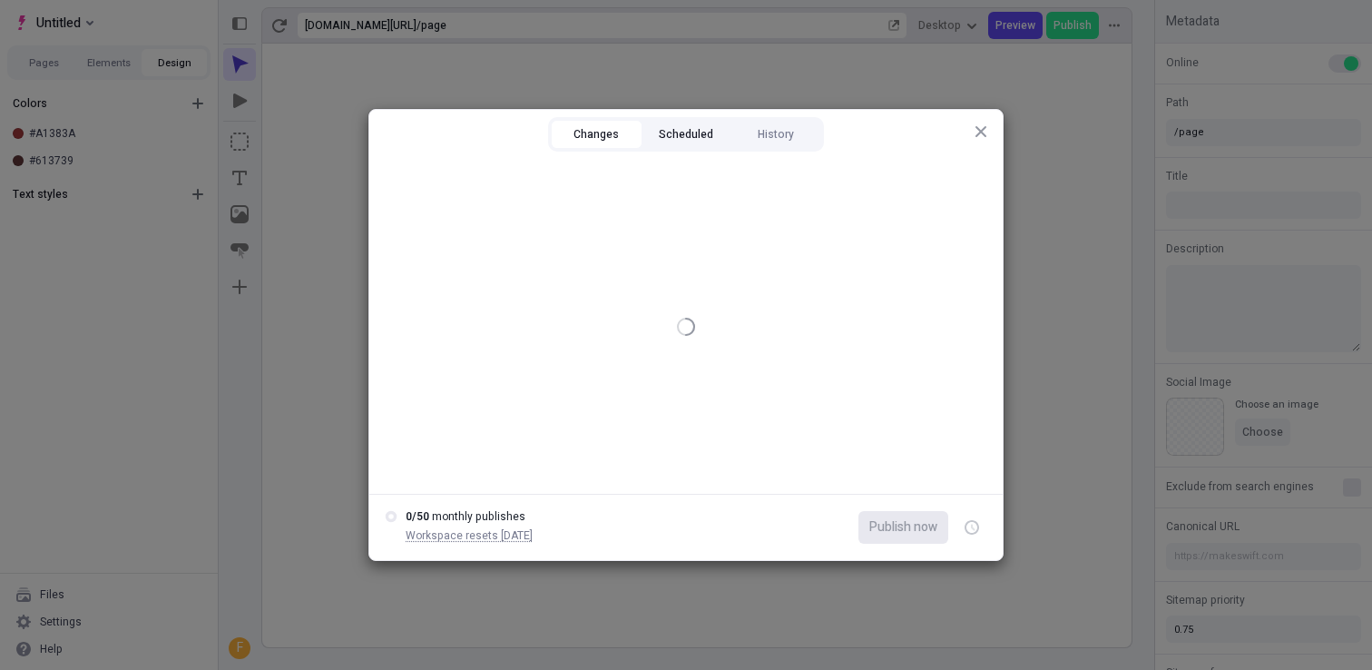
click at [678, 137] on button "Scheduled" at bounding box center [687, 134] width 90 height 27
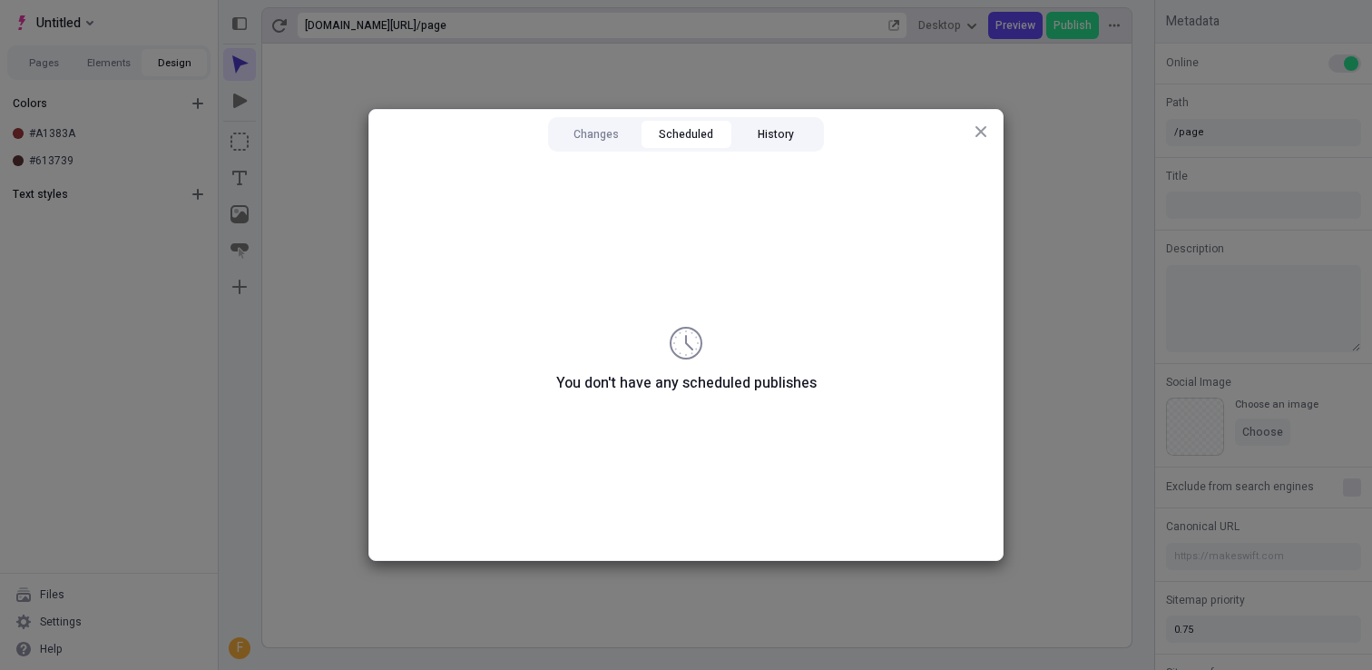
click at [763, 142] on button "History" at bounding box center [776, 134] width 90 height 27
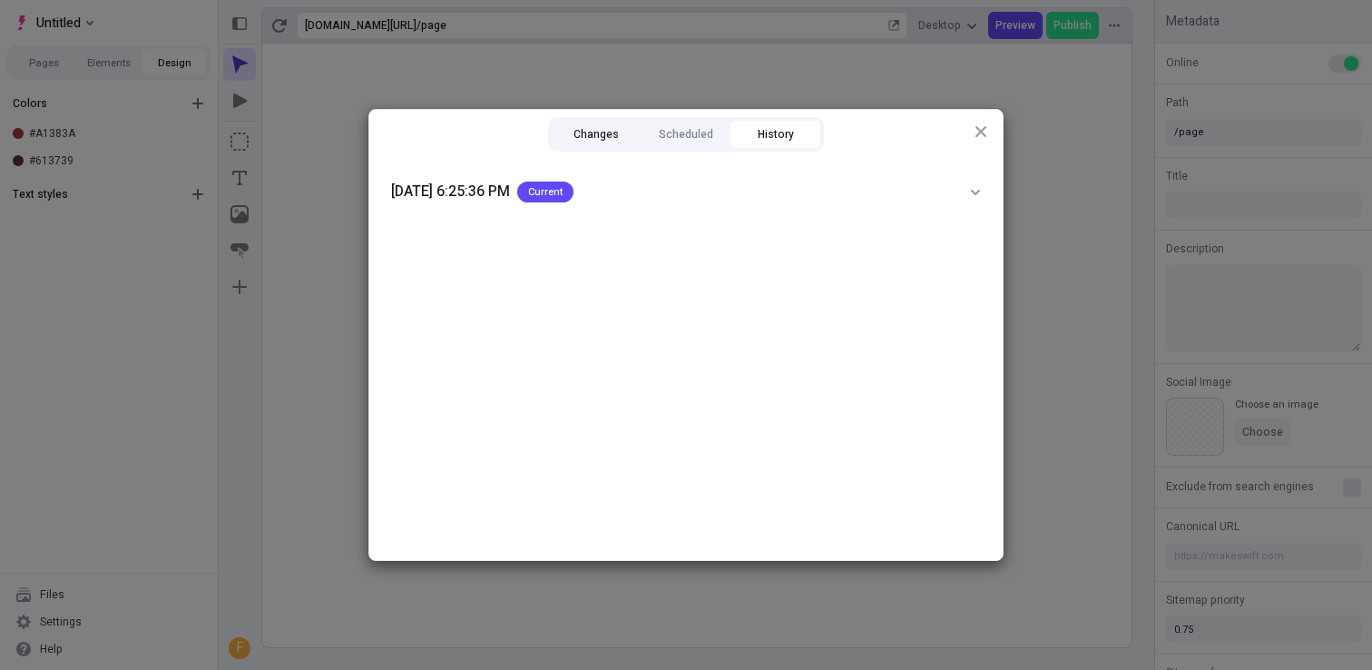
click at [575, 129] on button "Changes" at bounding box center [597, 134] width 90 height 27
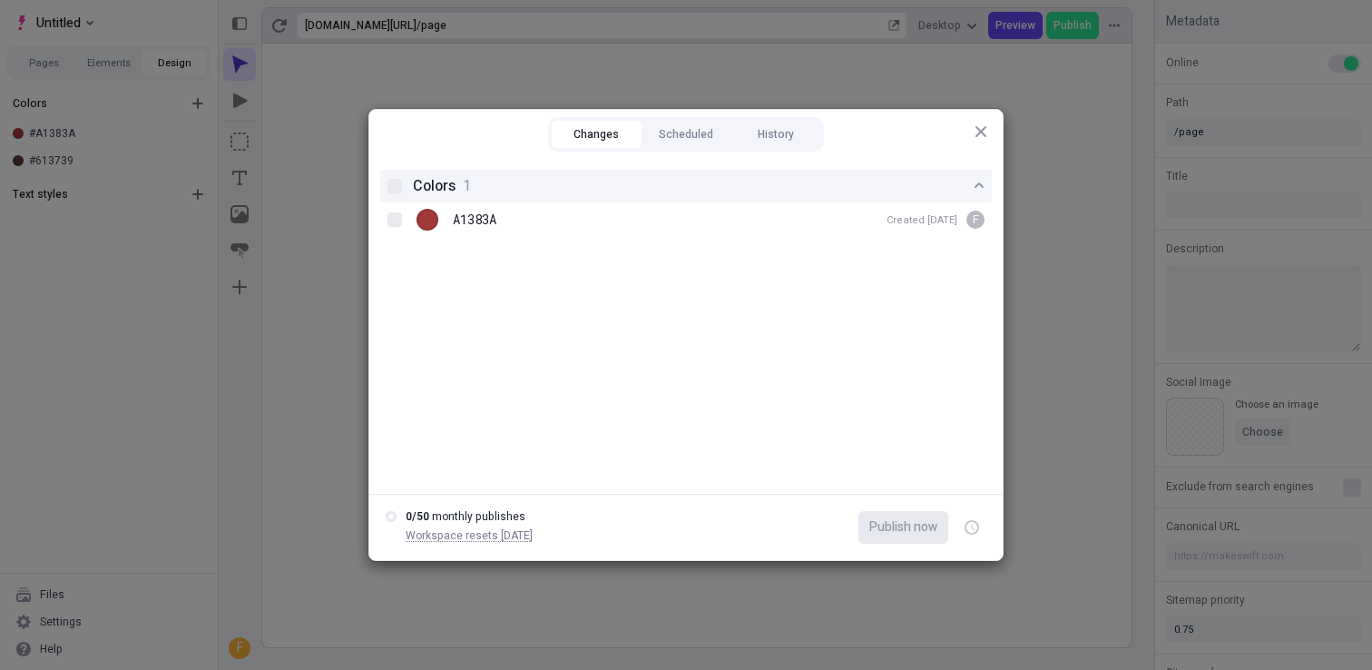
click at [399, 174] on button "Colors 1" at bounding box center [686, 186] width 612 height 33
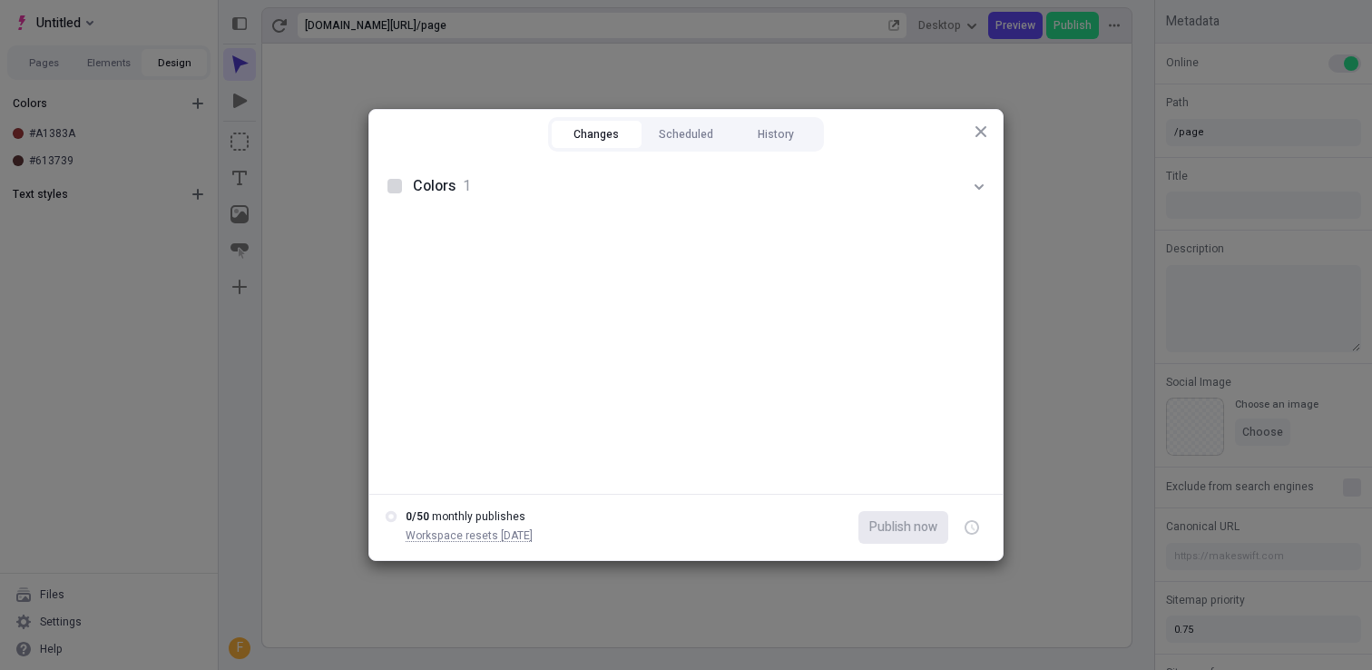
click at [398, 186] on div at bounding box center [395, 186] width 15 height 15
checkbox input "true"
click at [972, 533] on icon "button" at bounding box center [972, 527] width 15 height 15
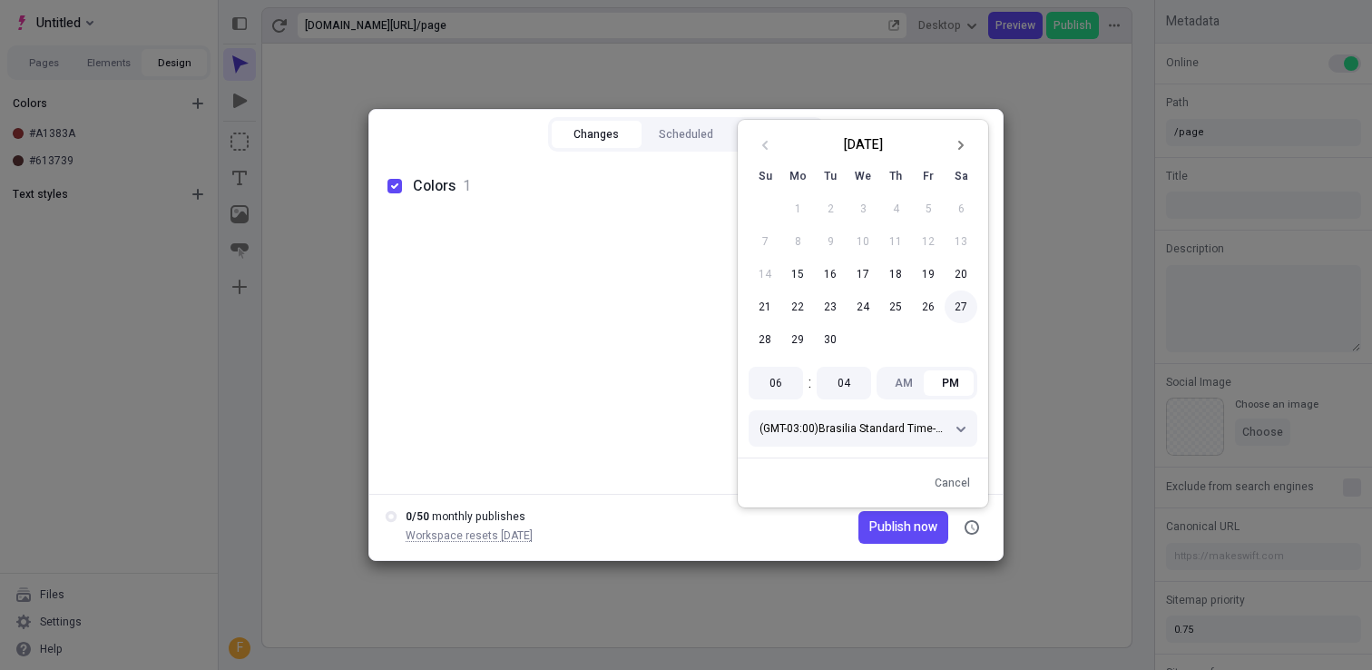
click at [959, 306] on button "27" at bounding box center [961, 306] width 33 height 33
click at [874, 526] on span "Publish on 9/27/2025" at bounding box center [887, 527] width 101 height 20
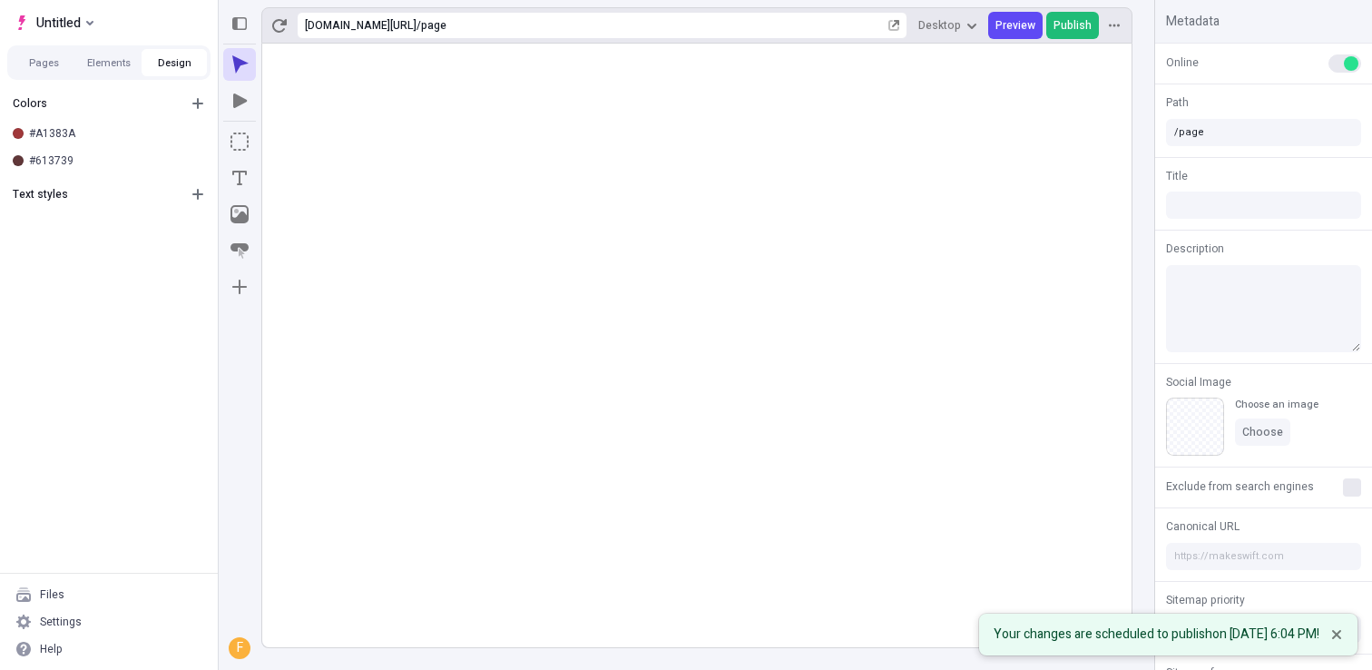
click at [1082, 25] on span "Publish" at bounding box center [1073, 25] width 38 height 15
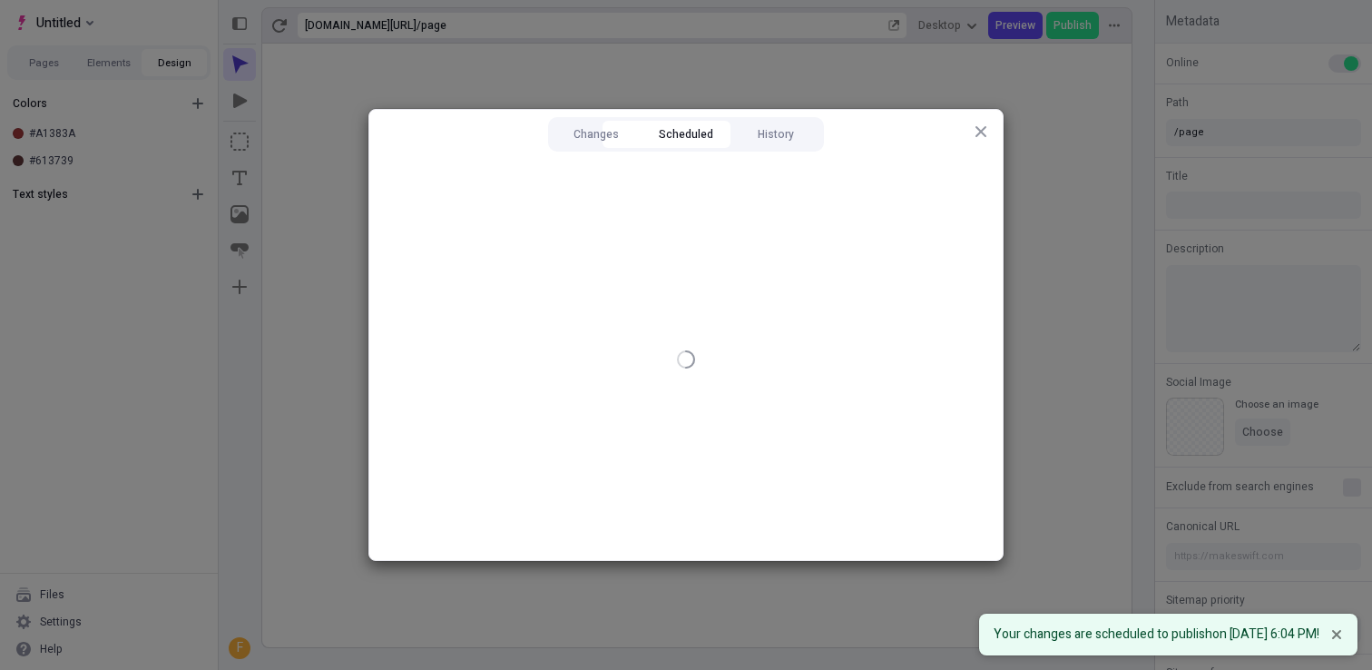
click at [688, 143] on button "Scheduled" at bounding box center [687, 134] width 90 height 27
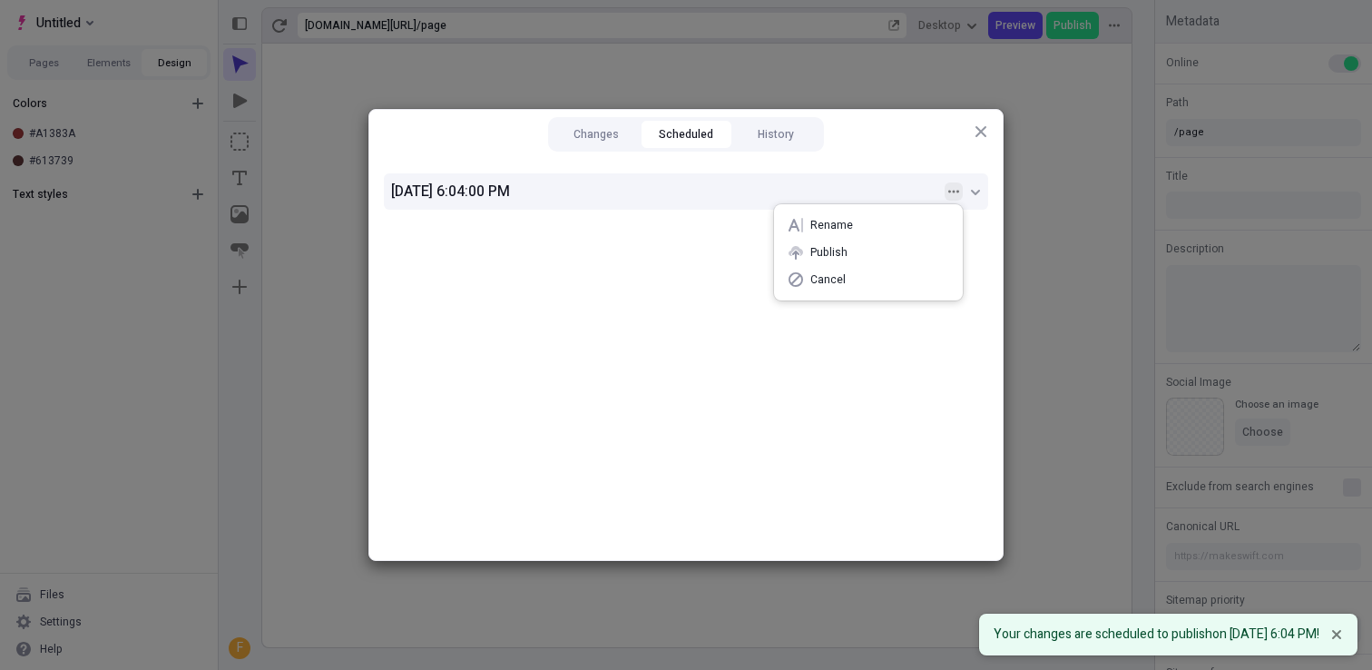
click at [957, 186] on icon "button" at bounding box center [954, 191] width 11 height 11
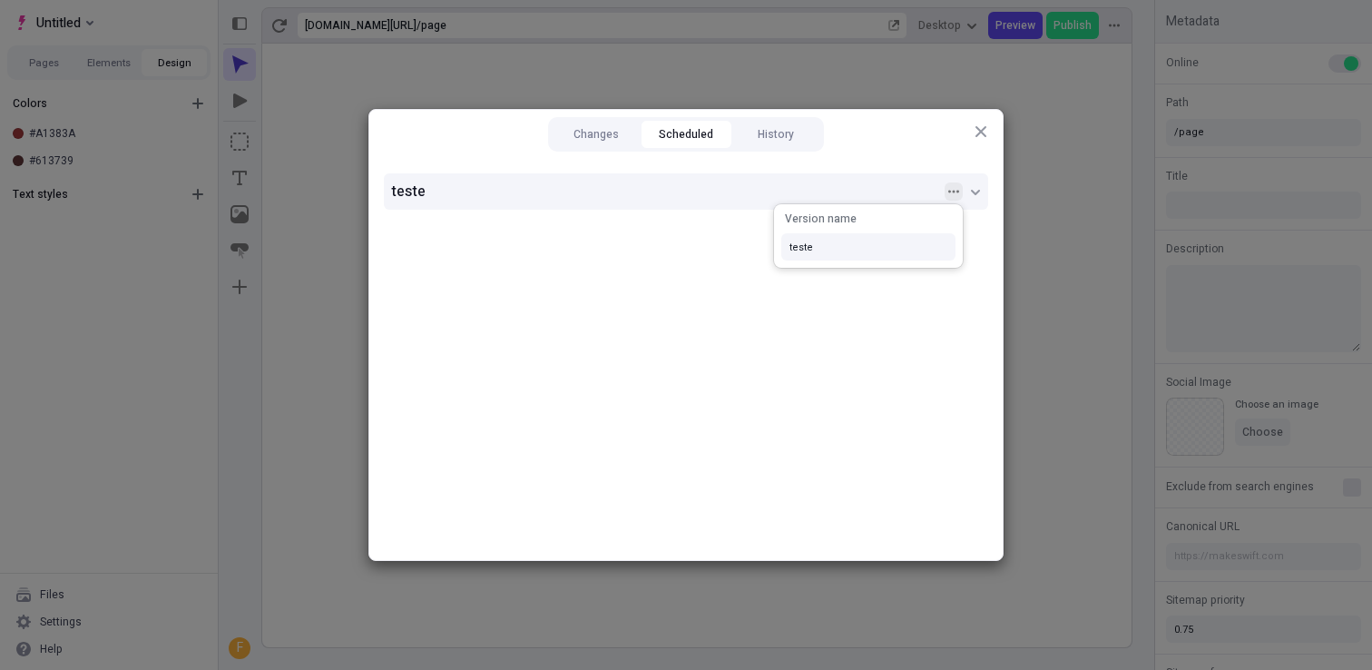
type input "teste"
click at [951, 192] on icon "button" at bounding box center [954, 191] width 11 height 11
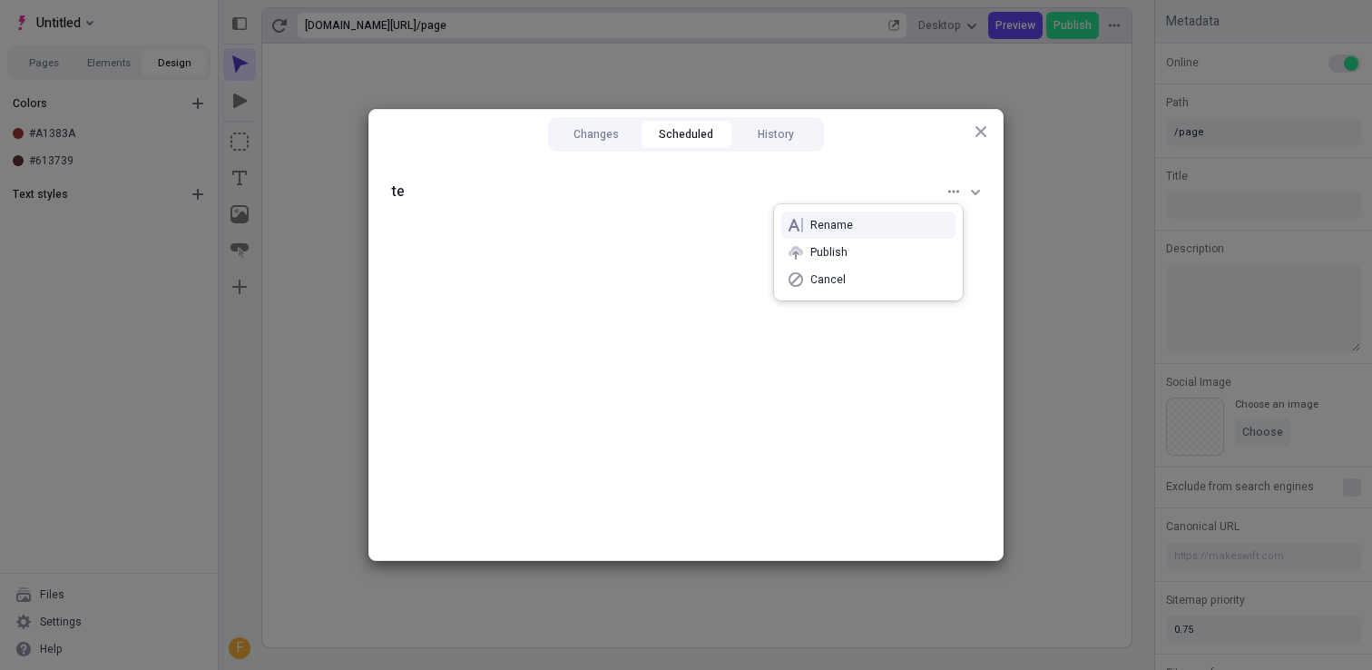
click at [929, 218] on span "Rename" at bounding box center [880, 225] width 138 height 15
type input "test"
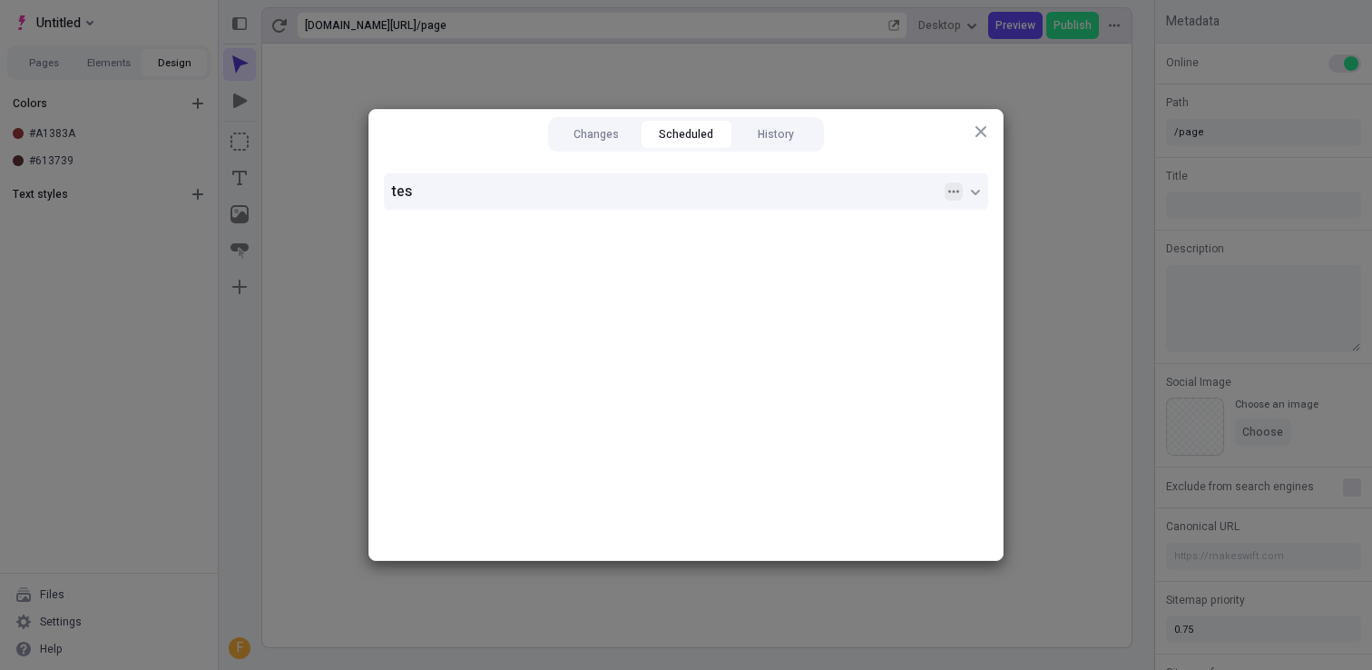
click at [952, 197] on button "button" at bounding box center [954, 191] width 18 height 18
type input "t"
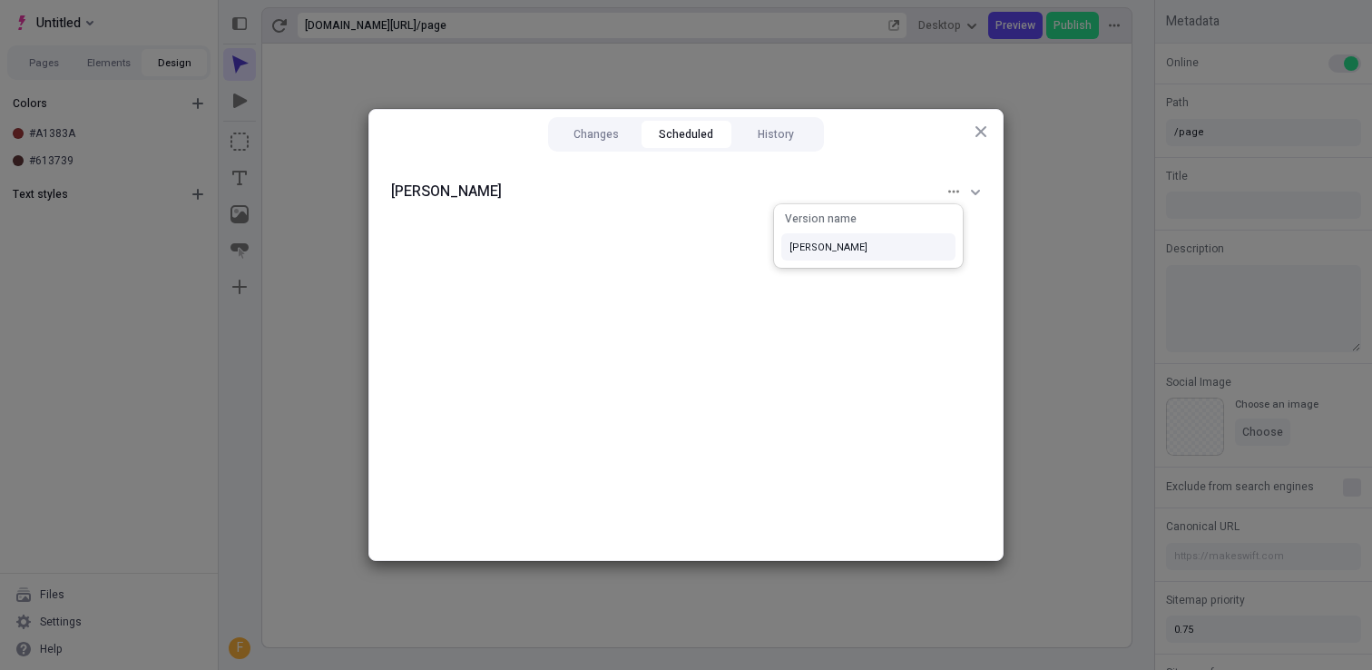
type input "fabio"
click at [956, 190] on icon "button" at bounding box center [954, 191] width 11 height 11
type input "fabio"
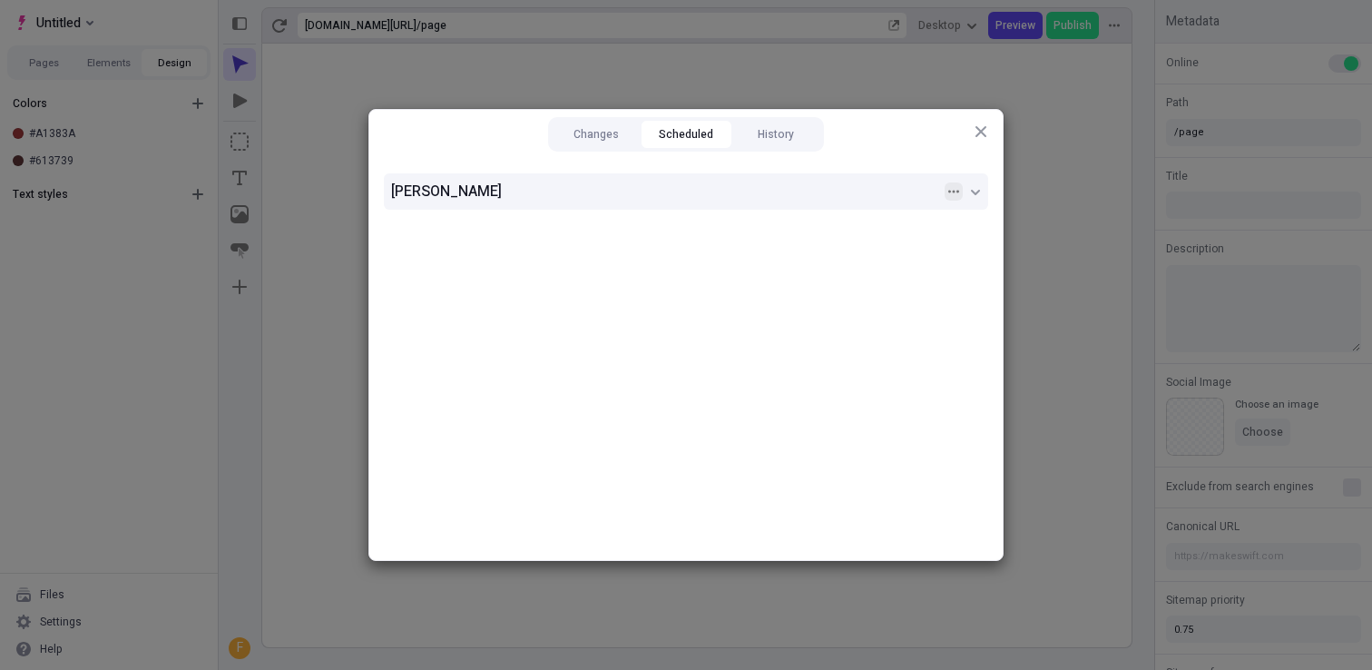
click at [953, 186] on icon "button" at bounding box center [954, 191] width 11 height 11
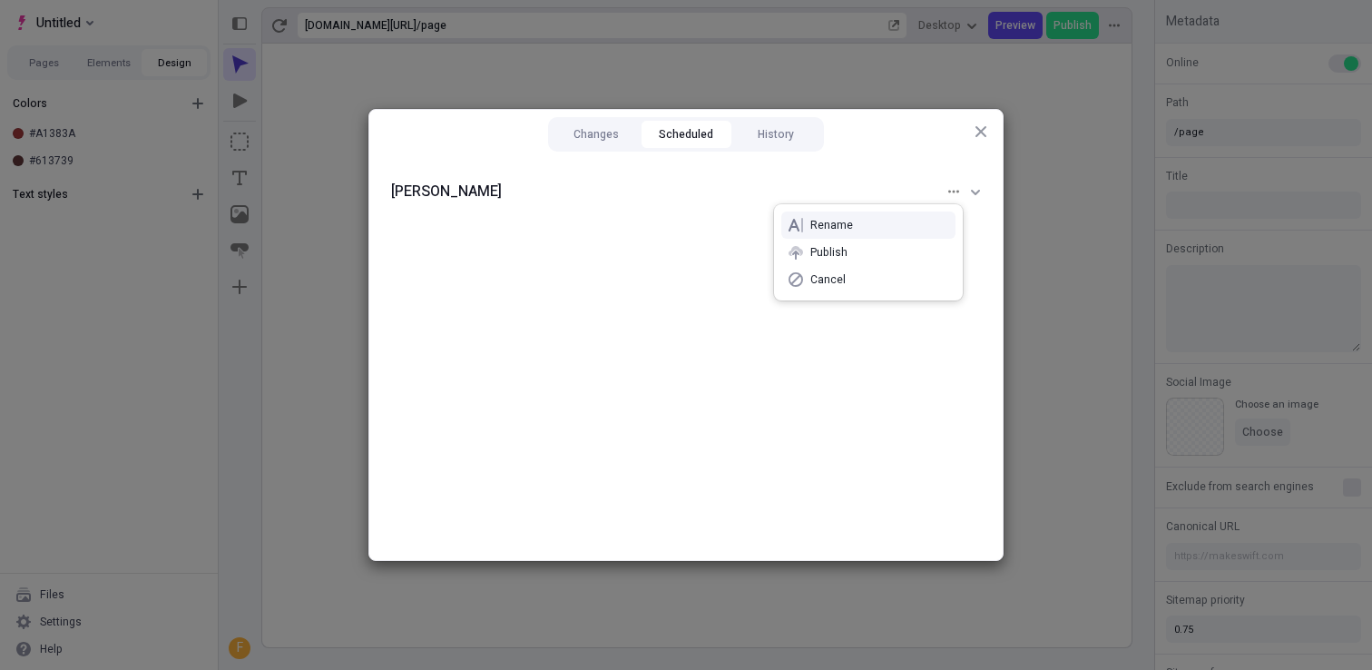
click at [844, 224] on span "Rename" at bounding box center [880, 225] width 138 height 15
type input "fabio"
click at [844, 224] on ul "fab" at bounding box center [686, 359] width 634 height 401
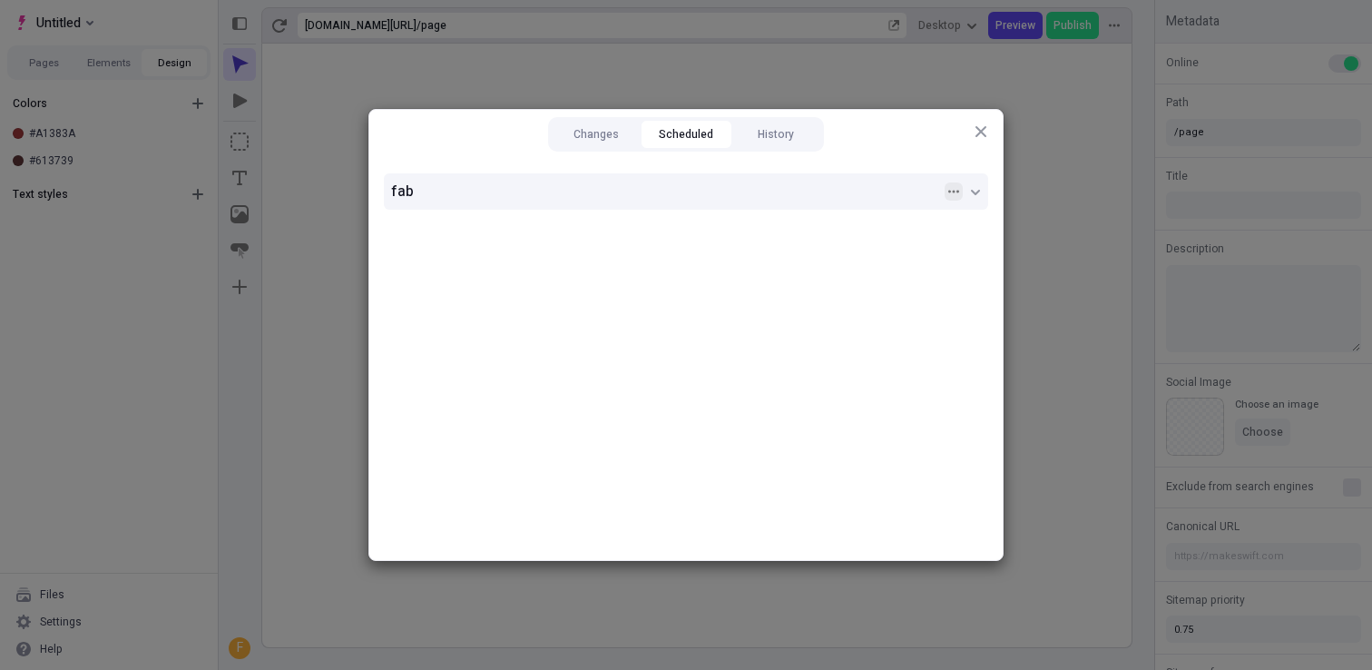
click at [951, 191] on icon "button" at bounding box center [954, 191] width 11 height 11
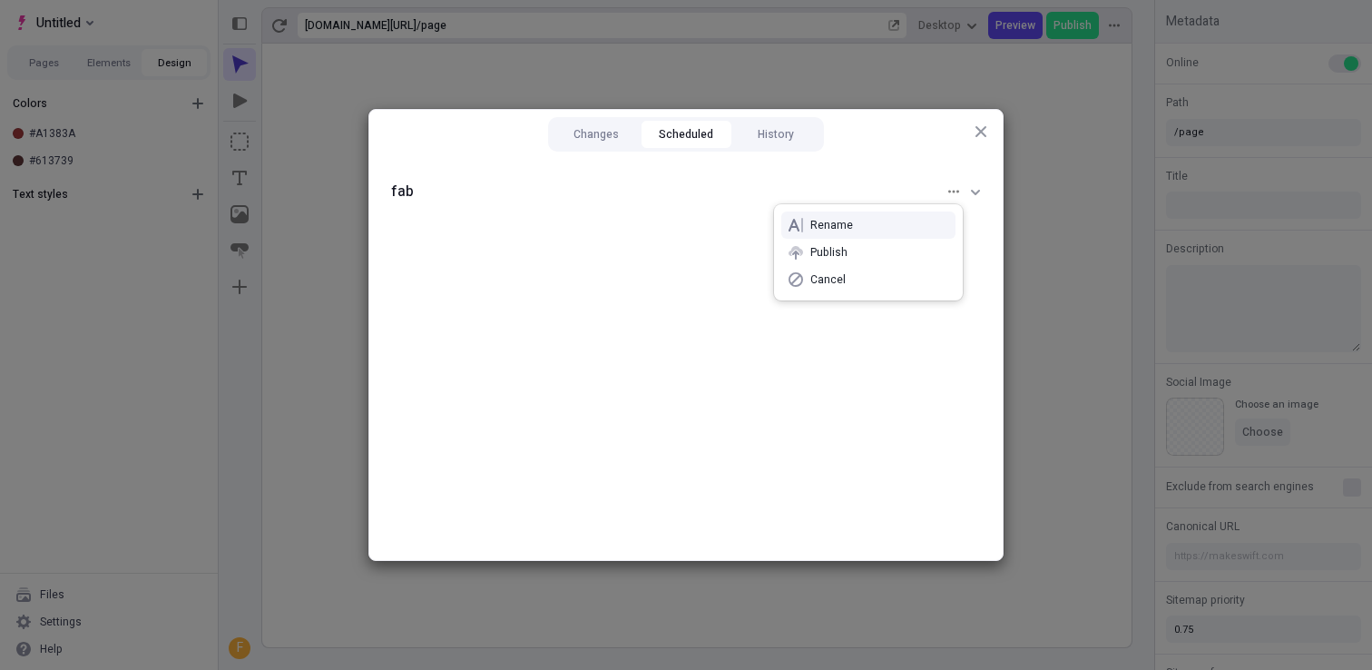
click at [849, 221] on span "Rename" at bounding box center [880, 225] width 138 height 15
type input "fabio"
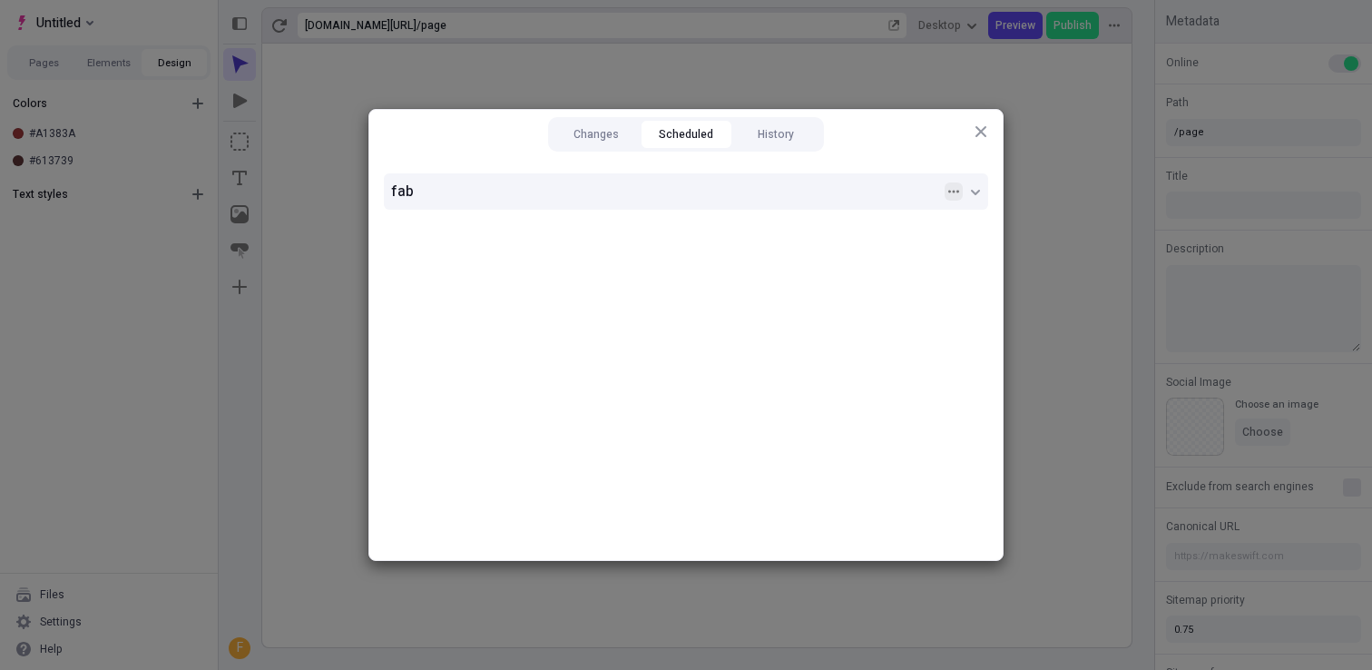
click at [950, 191] on icon "button" at bounding box center [954, 191] width 11 height 3
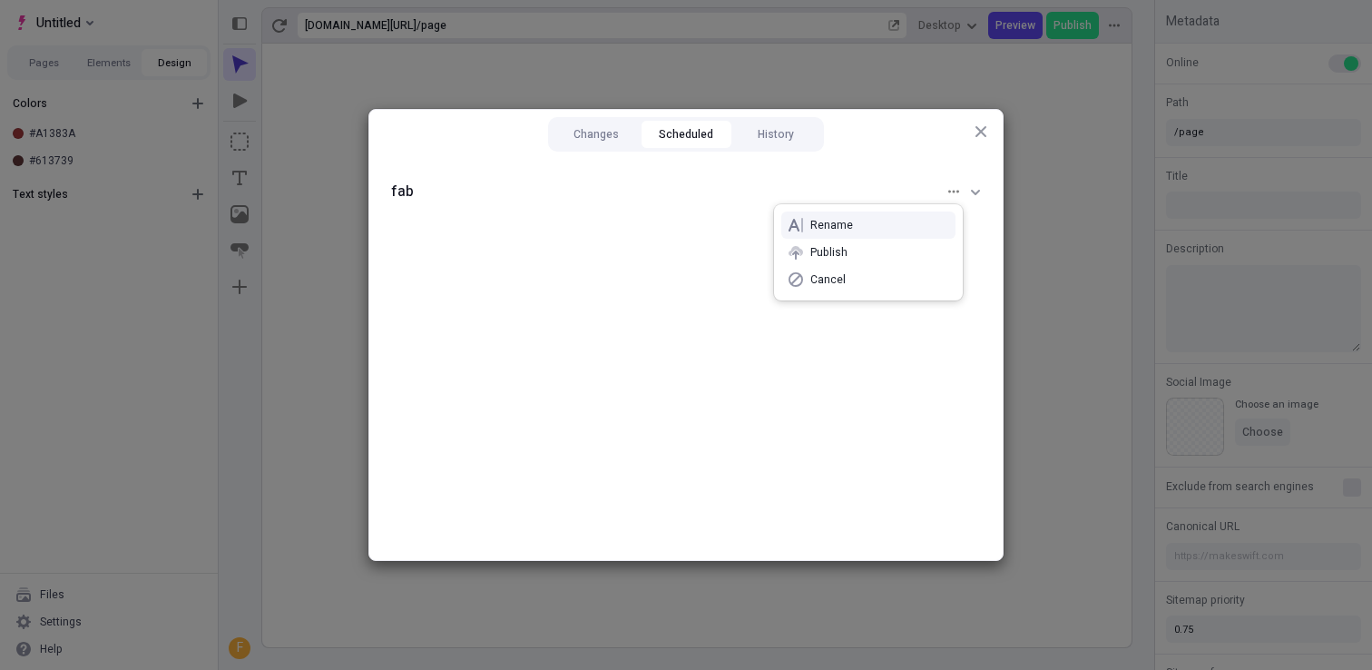
click at [909, 218] on span "Rename" at bounding box center [880, 225] width 138 height 15
type input "fabio"
click at [958, 191] on icon "button" at bounding box center [954, 191] width 11 height 3
click at [865, 230] on span "Rename" at bounding box center [880, 225] width 138 height 15
type input "shduahduashudashudashduas"
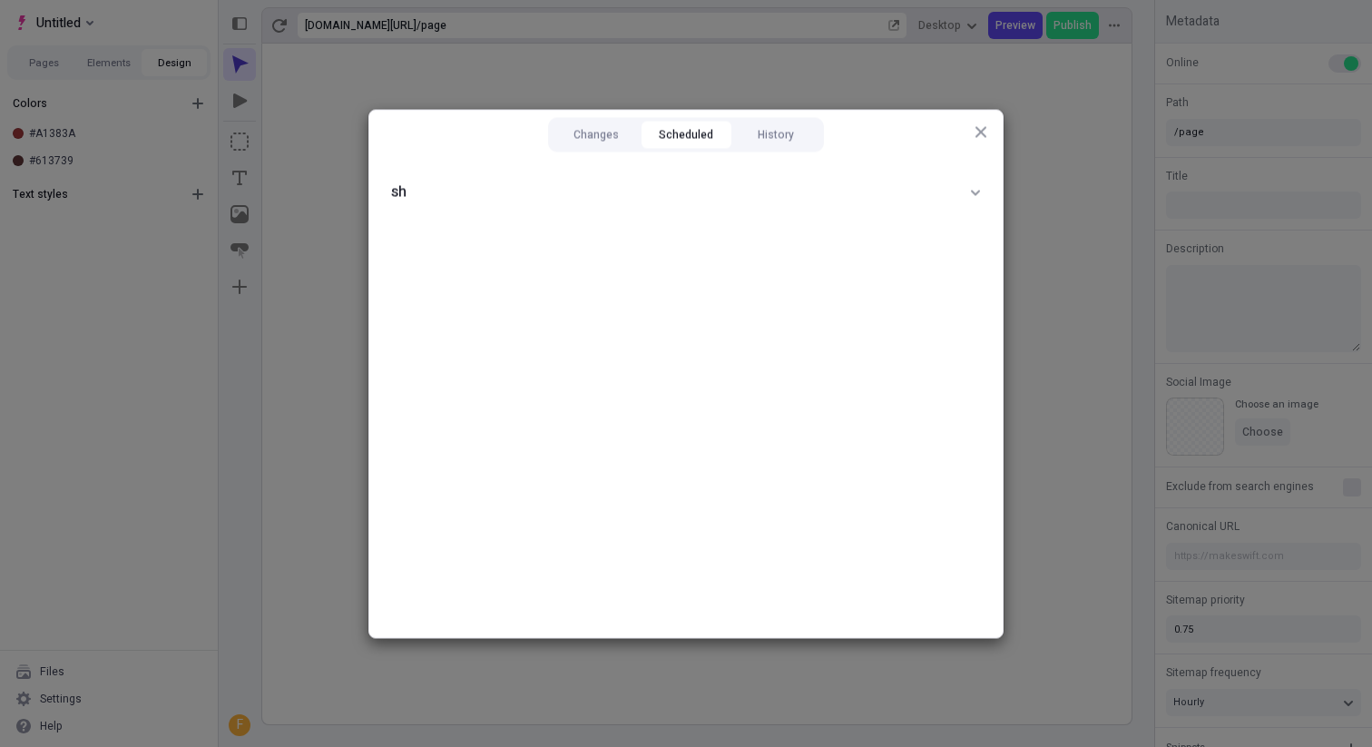
click at [779, 307] on ul "sh" at bounding box center [686, 398] width 634 height 478
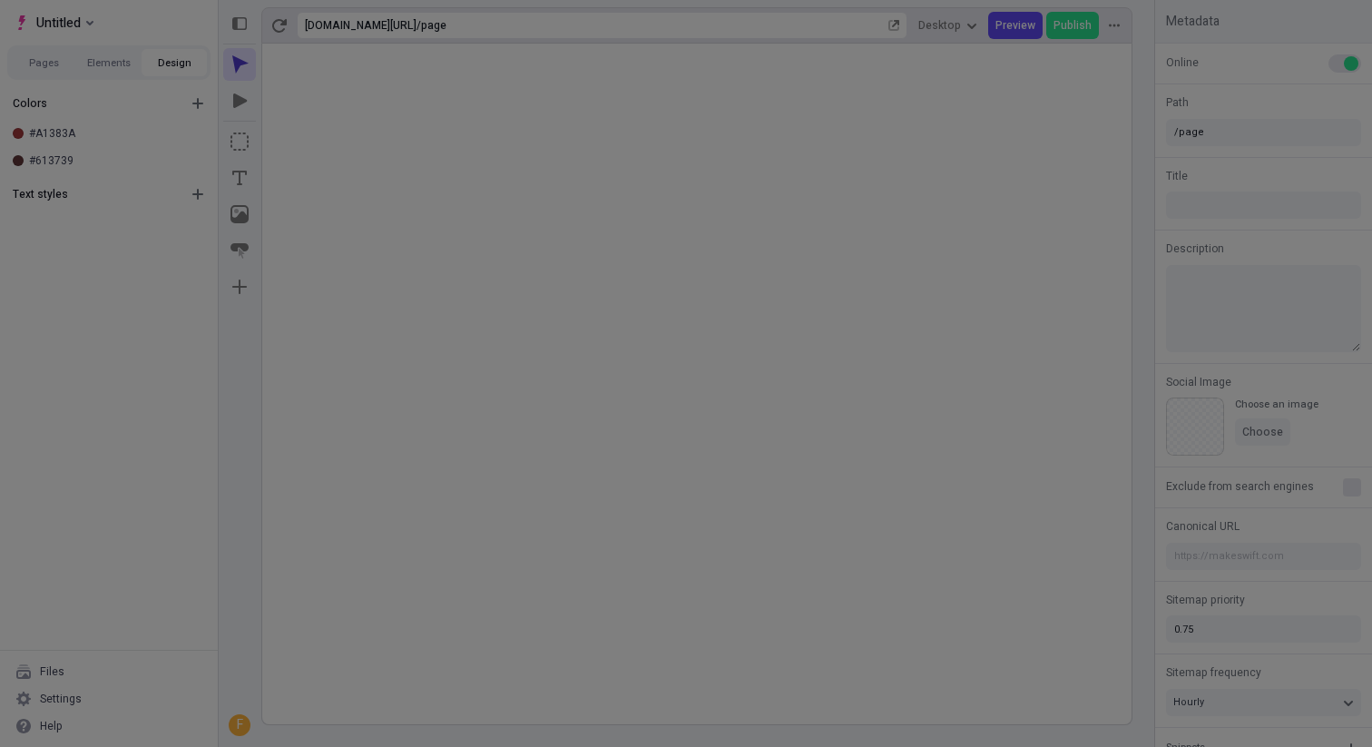
click at [346, 128] on div "Changes Scheduled History sh Close" at bounding box center [686, 373] width 1372 height 747
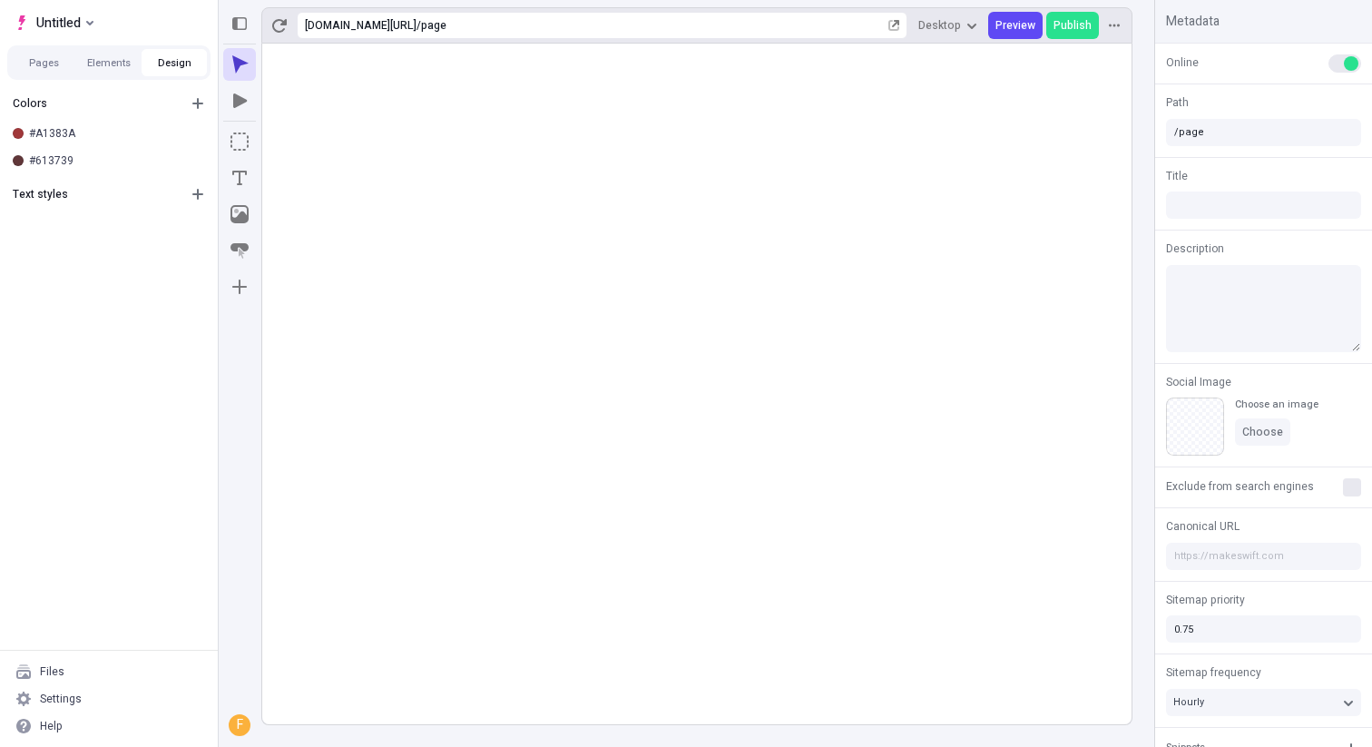
click at [421, 124] on rect at bounding box center [697, 384] width 870 height 681
